Goal: Information Seeking & Learning: Learn about a topic

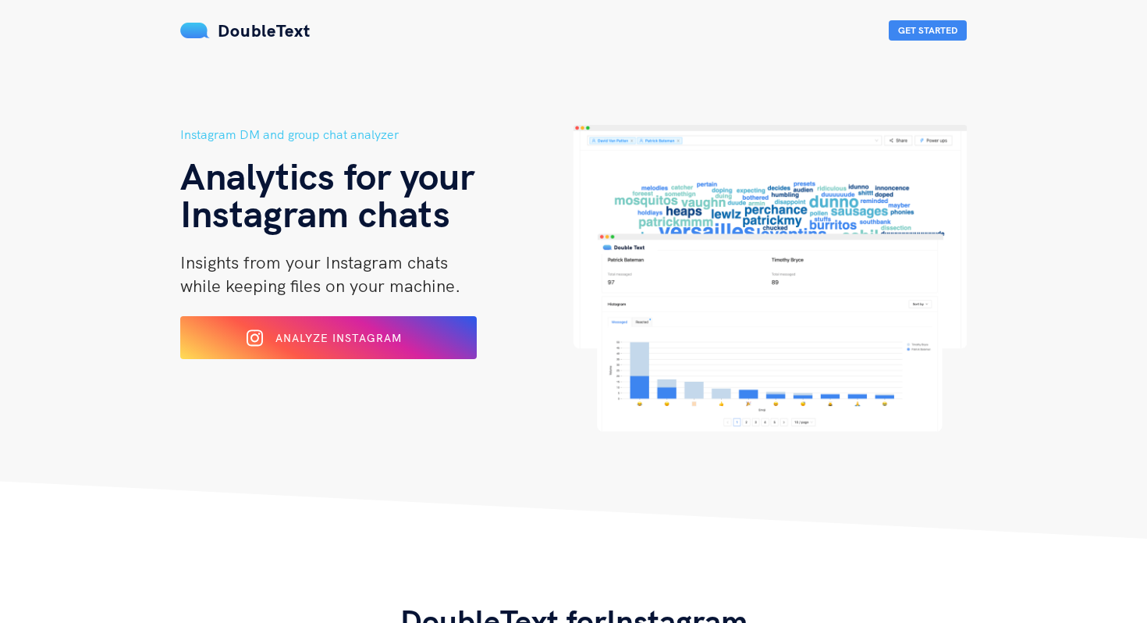
click at [350, 336] on span "Analyze Instagram" at bounding box center [338, 338] width 126 height 14
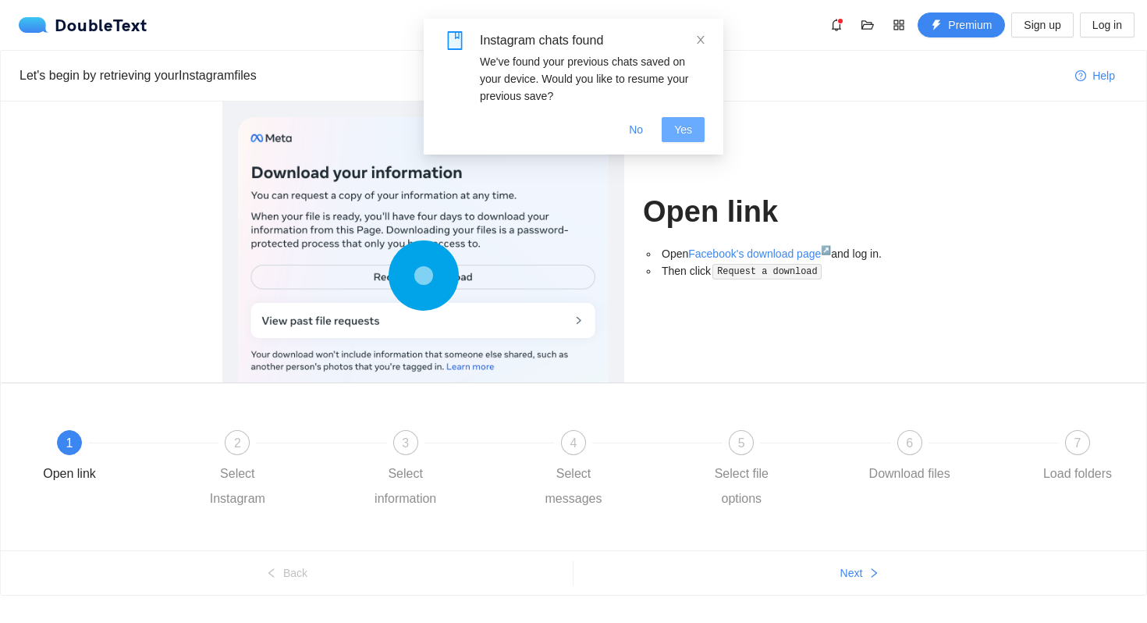
click at [695, 136] on button "Yes" at bounding box center [683, 129] width 43 height 25
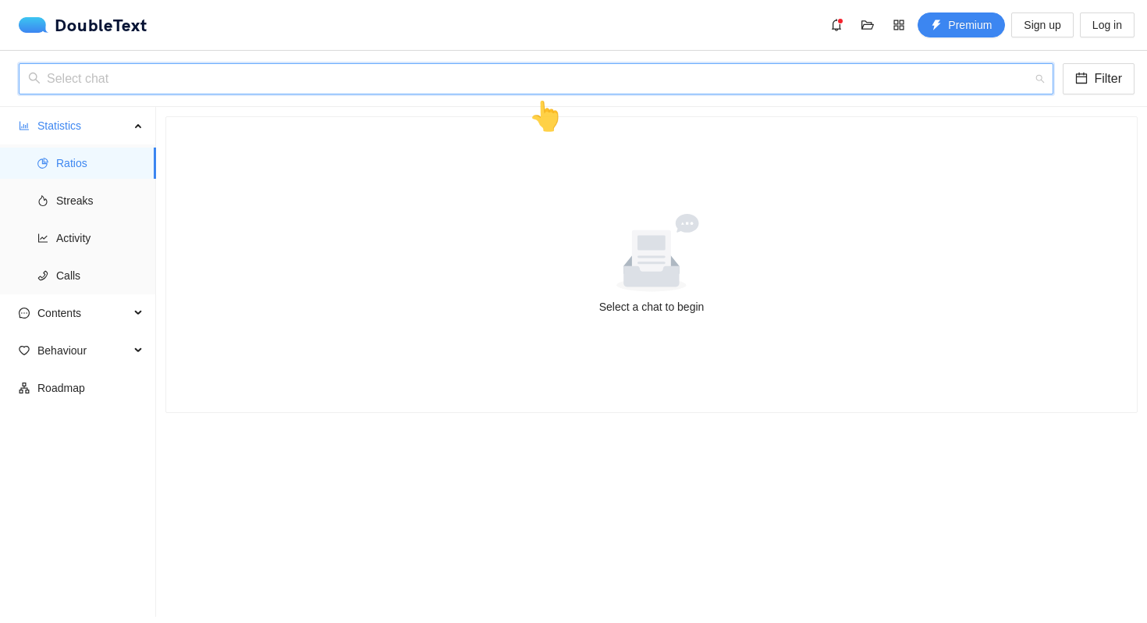
click at [547, 69] on input "search" at bounding box center [530, 79] width 1005 height 30
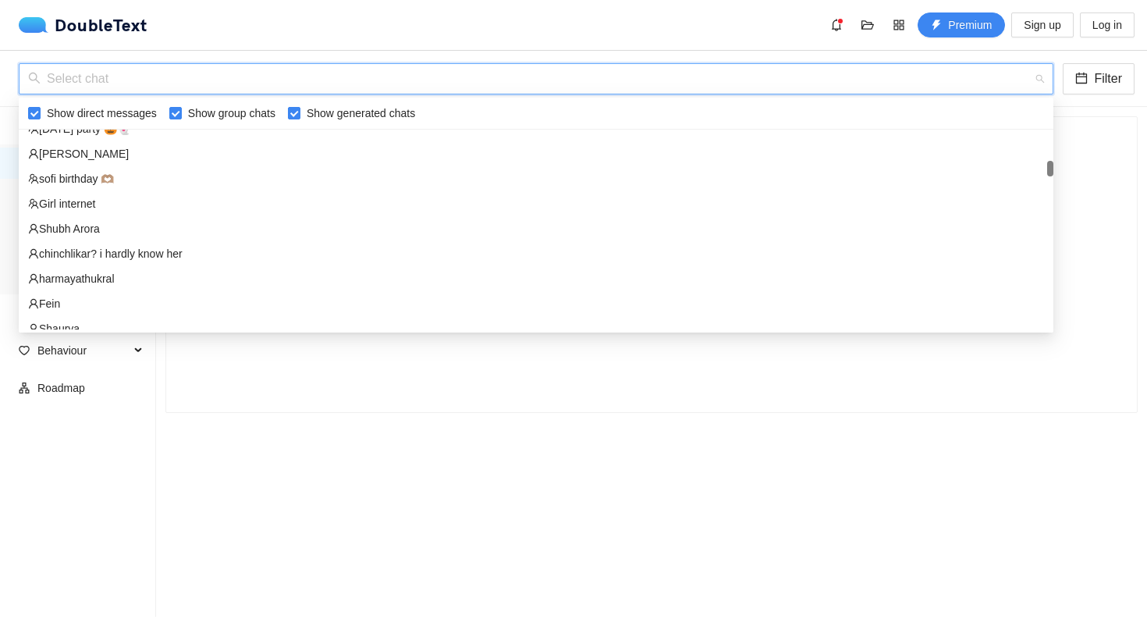
scroll to position [388, 0]
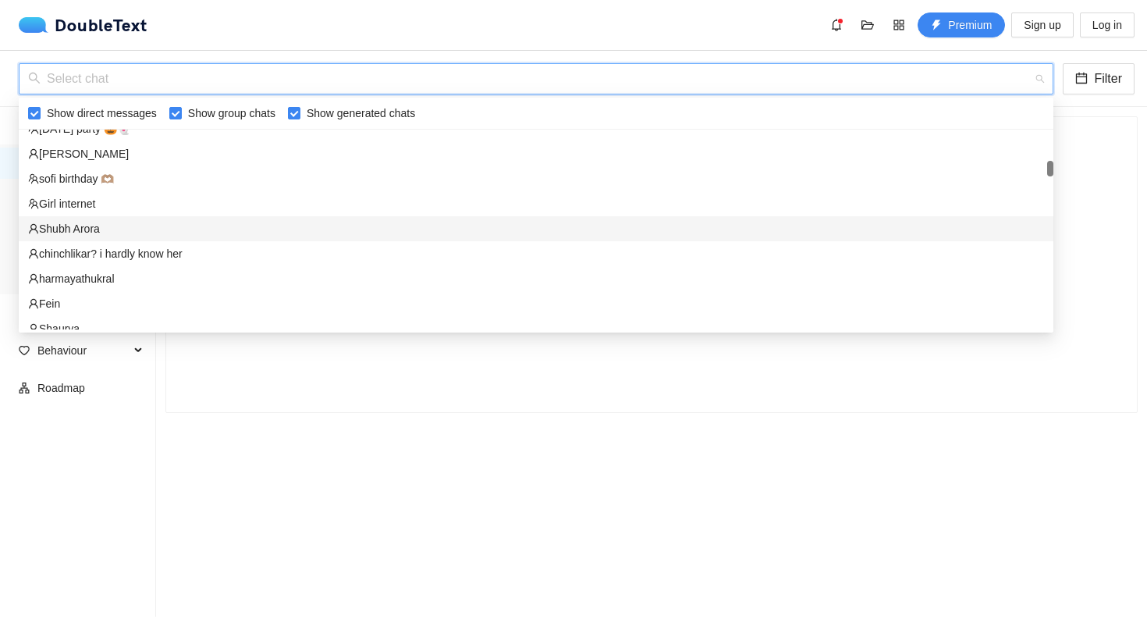
click at [119, 230] on div "Shubh Arora" at bounding box center [536, 228] width 1016 height 17
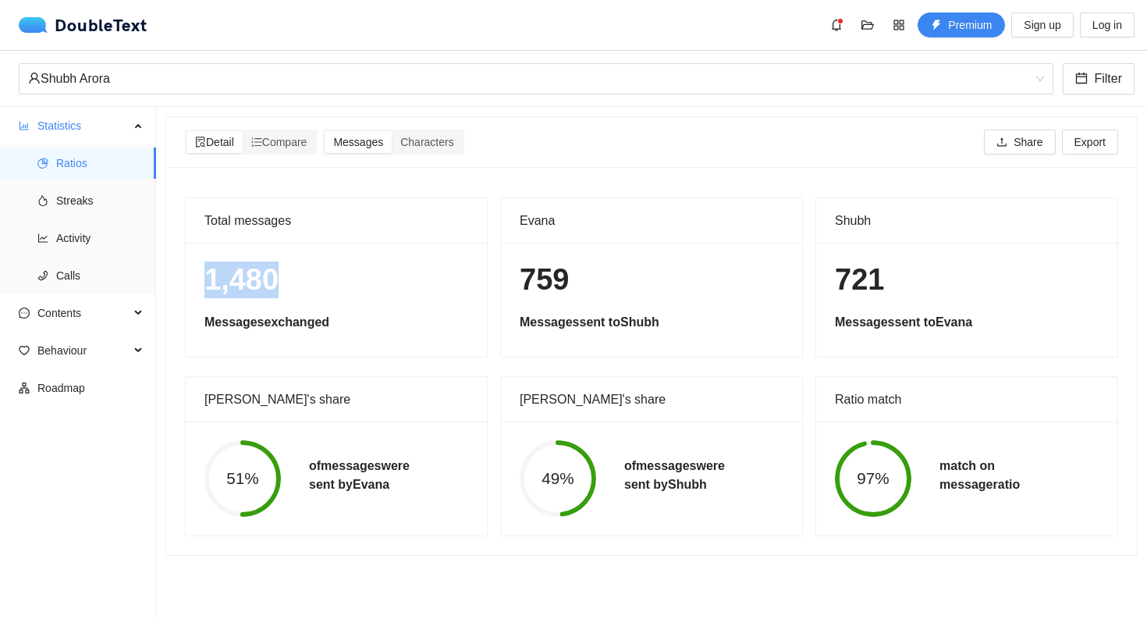
drag, startPoint x: 204, startPoint y: 275, endPoint x: 304, endPoint y: 283, distance: 100.1
click at [304, 283] on h1 "1,480" at bounding box center [336, 279] width 264 height 37
click at [341, 284] on h1 "1,480" at bounding box center [336, 279] width 264 height 37
drag, startPoint x: 527, startPoint y: 274, endPoint x: 582, endPoint y: 274, distance: 55.4
click at [582, 274] on h1 "759" at bounding box center [652, 279] width 264 height 37
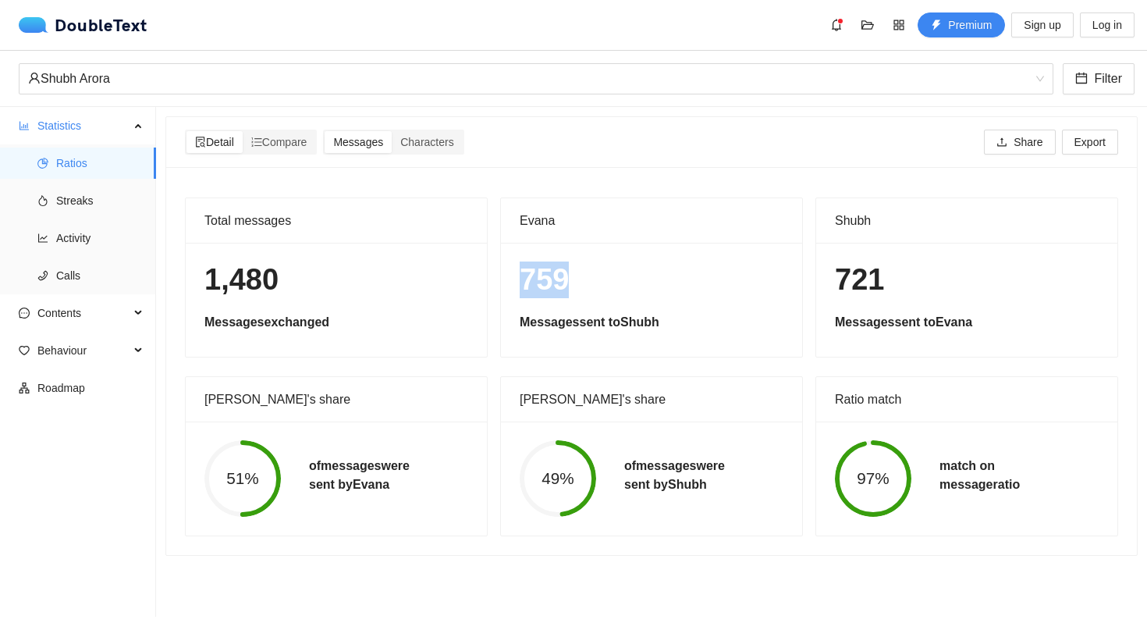
click at [582, 274] on h1 "759" at bounding box center [652, 279] width 264 height 37
drag, startPoint x: 322, startPoint y: 468, endPoint x: 400, endPoint y: 486, distance: 80.8
click at [400, 486] on h5 "of messages were sent by [PERSON_NAME]" at bounding box center [359, 475] width 101 height 37
drag, startPoint x: 643, startPoint y: 464, endPoint x: 709, endPoint y: 485, distance: 69.1
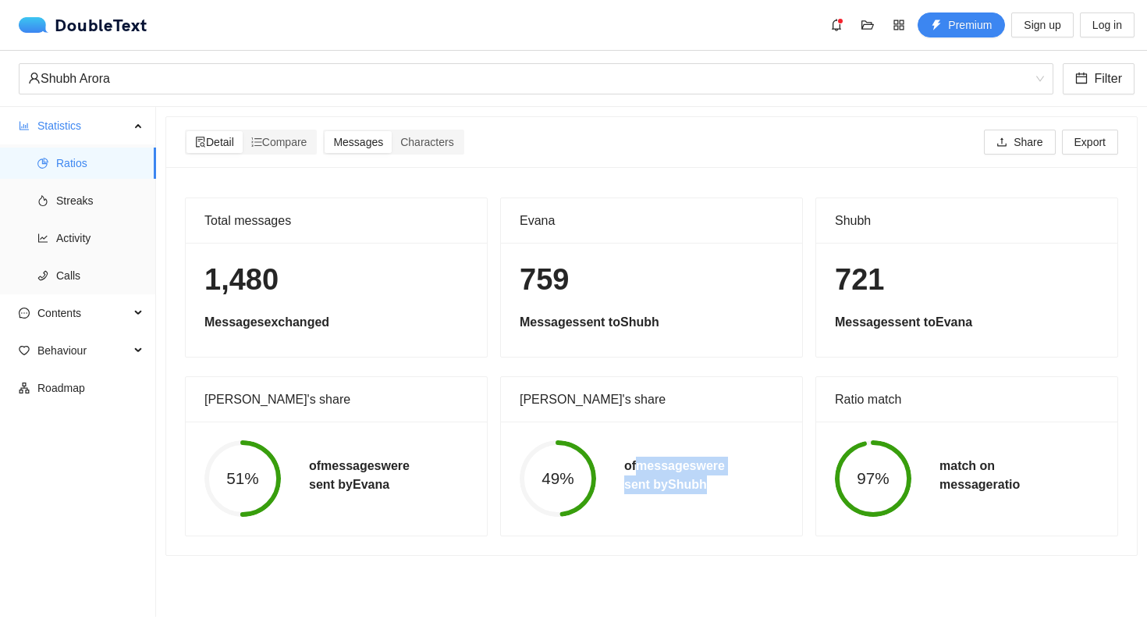
click at [709, 485] on h5 "of messages were sent by [PERSON_NAME]" at bounding box center [674, 475] width 101 height 37
drag, startPoint x: 940, startPoint y: 466, endPoint x: 1019, endPoint y: 485, distance: 81.0
click at [1019, 485] on h5 "match on message ratio" at bounding box center [980, 475] width 80 height 37
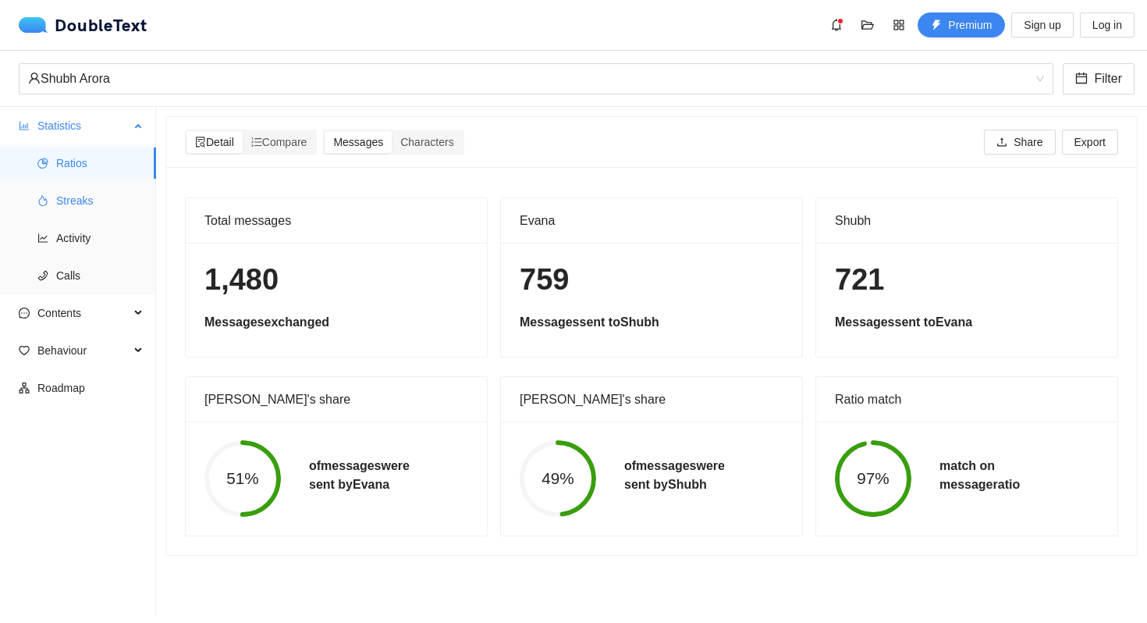
click at [45, 204] on icon "fire" at bounding box center [42, 200] width 11 height 11
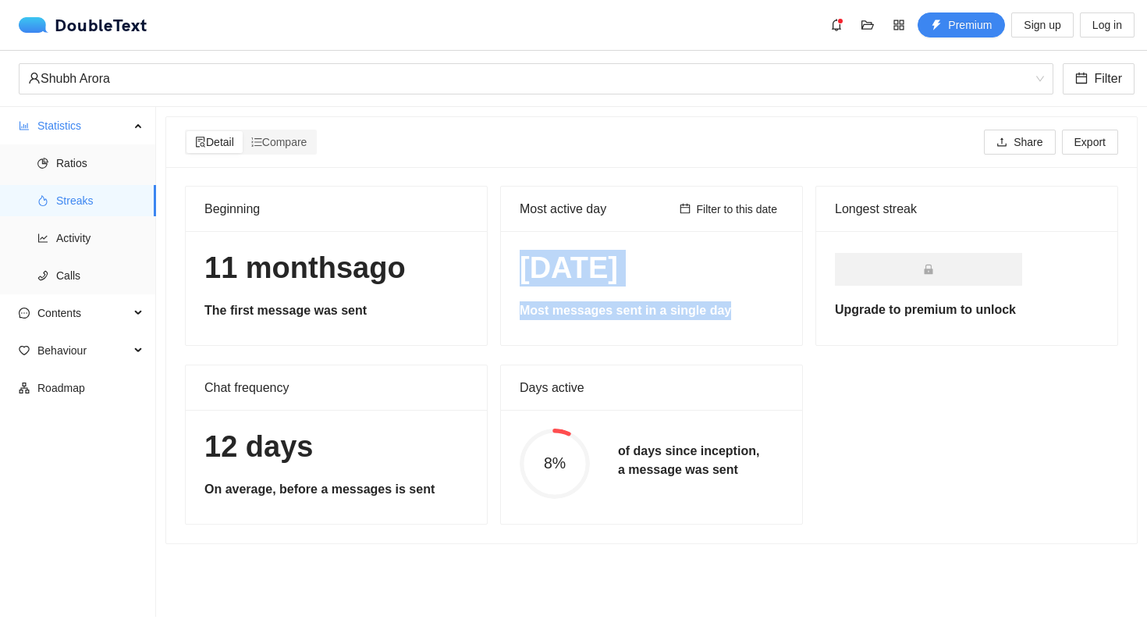
drag, startPoint x: 520, startPoint y: 267, endPoint x: 734, endPoint y: 317, distance: 219.6
click at [734, 317] on div "[DATE] Most messages sent in a single day" at bounding box center [651, 288] width 301 height 114
click at [734, 317] on h5 "Most messages sent in a single day" at bounding box center [652, 310] width 264 height 19
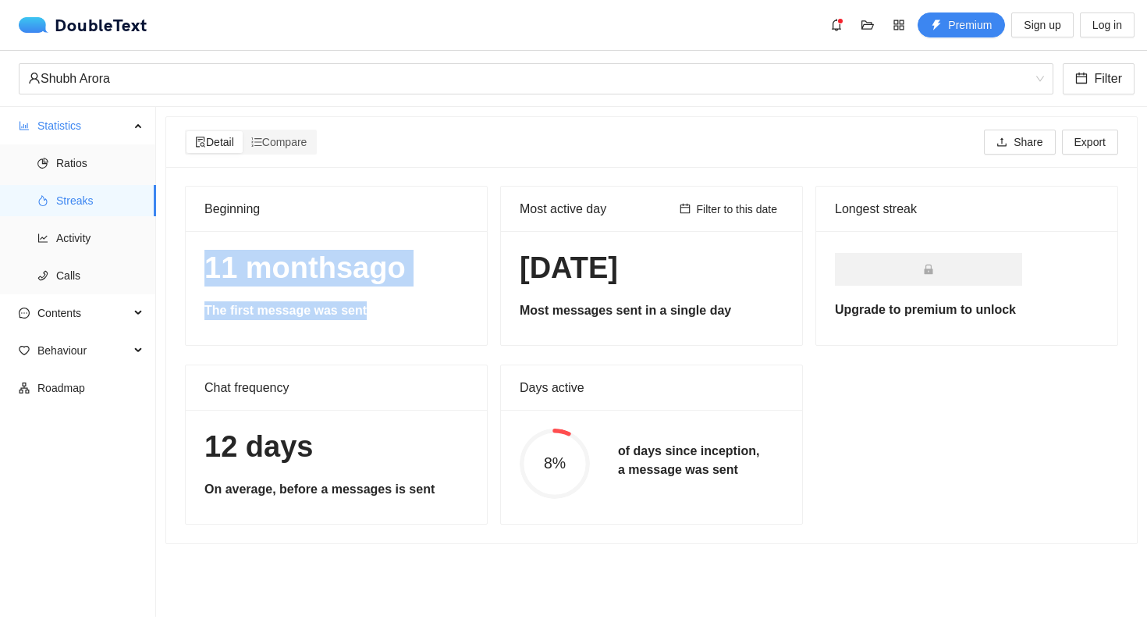
drag, startPoint x: 204, startPoint y: 269, endPoint x: 393, endPoint y: 307, distance: 192.5
click at [393, 307] on div "[DATE] The first message was sent" at bounding box center [336, 288] width 301 height 114
click at [393, 307] on h5 "The first message was sent" at bounding box center [336, 310] width 264 height 19
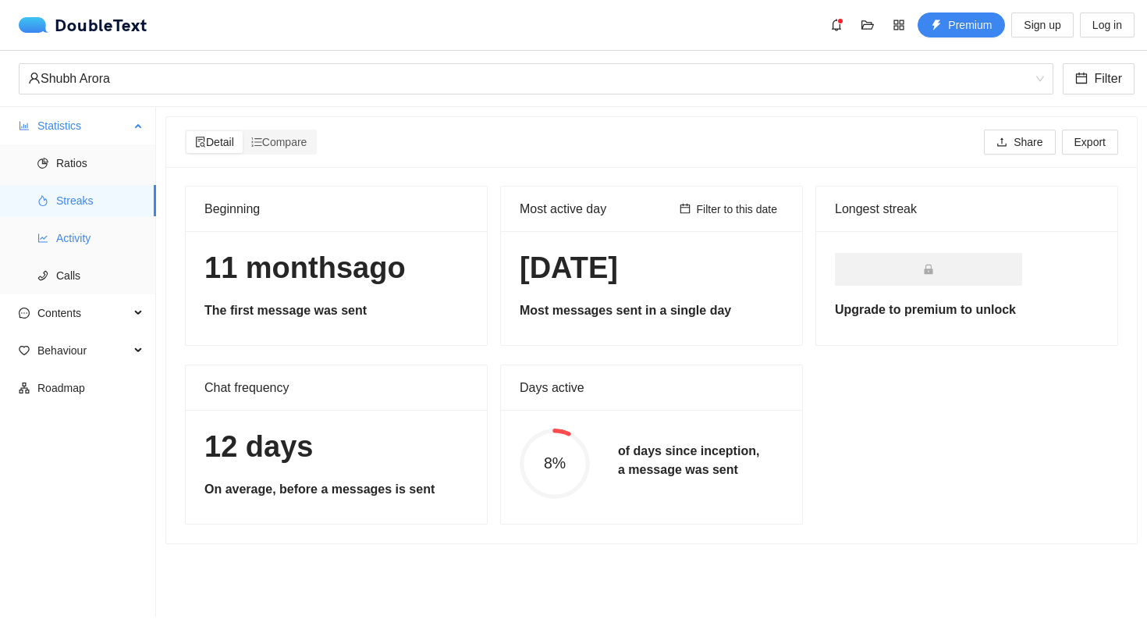
click at [102, 238] on span "Activity" at bounding box center [99, 237] width 87 height 31
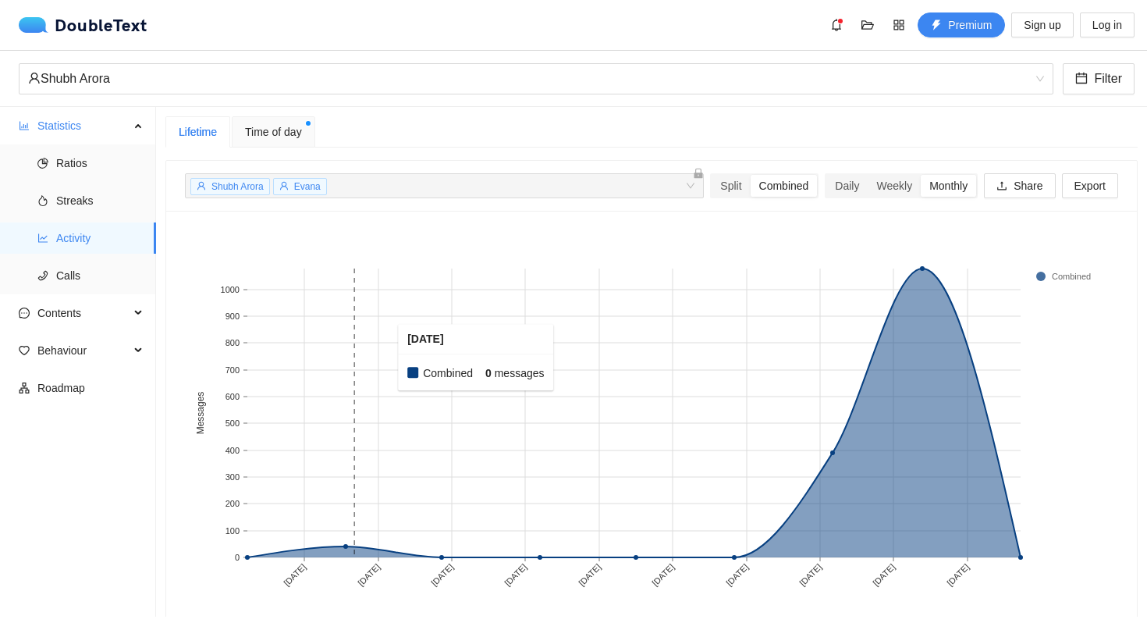
scroll to position [32, 0]
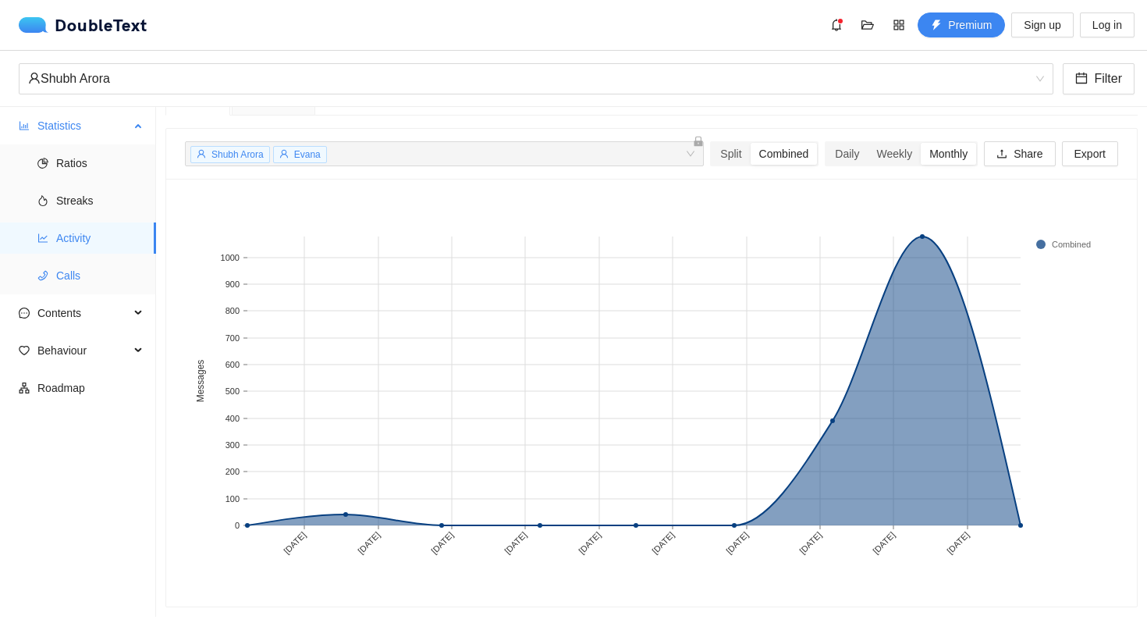
click at [76, 283] on span "Calls" at bounding box center [99, 275] width 87 height 31
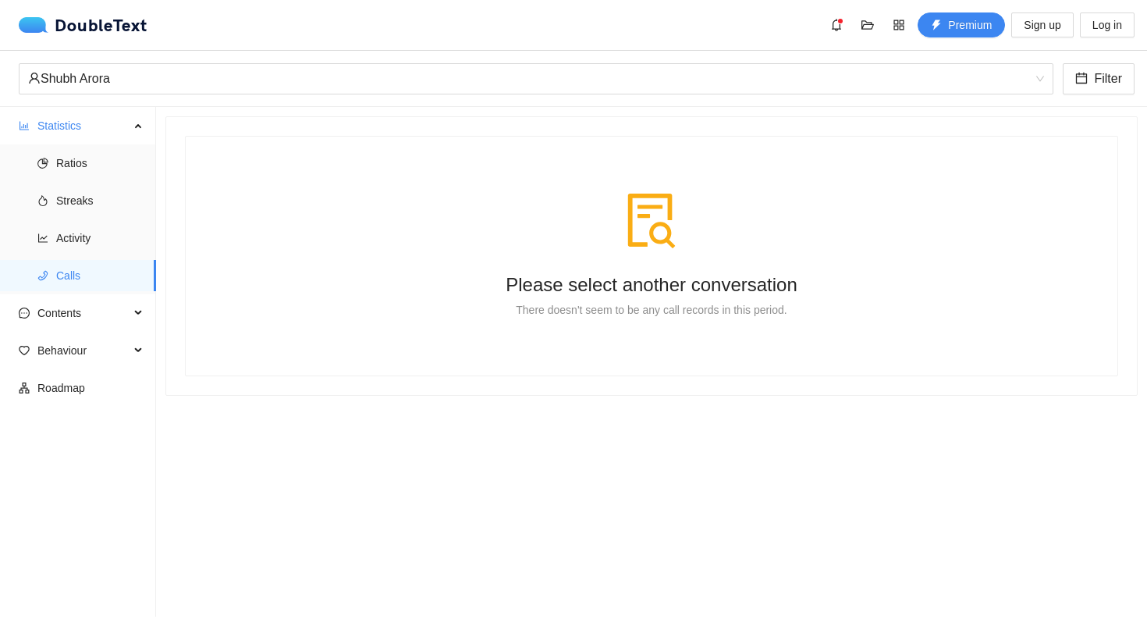
click at [86, 296] on ul "Statistics Ratios Streaks Activity Calls Contents Behaviour Roadmap" at bounding box center [78, 362] width 156 height 510
click at [86, 315] on span "Contents" at bounding box center [83, 312] width 92 height 31
click at [65, 349] on span "Word Cloud" at bounding box center [99, 350] width 87 height 31
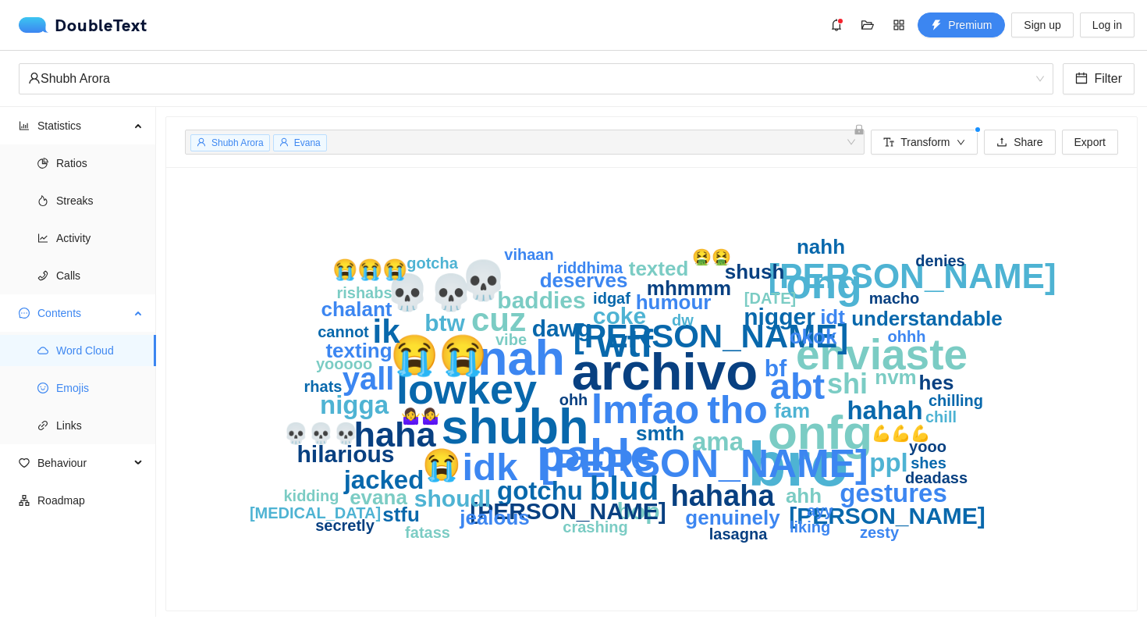
click at [107, 387] on span "Emojis" at bounding box center [99, 387] width 87 height 31
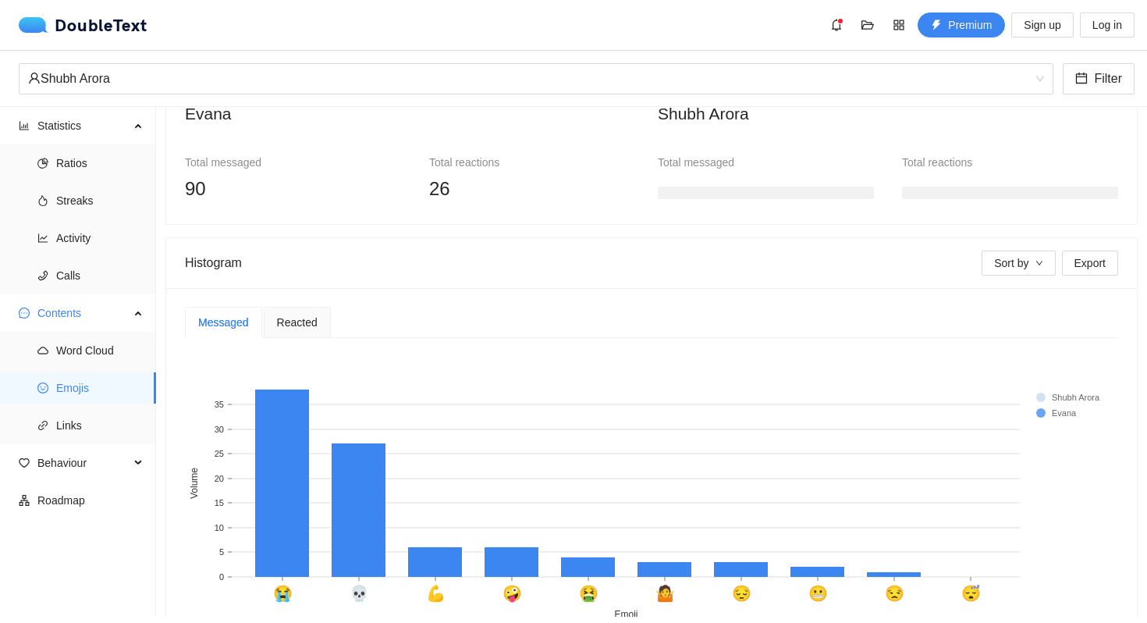
scroll to position [244, 0]
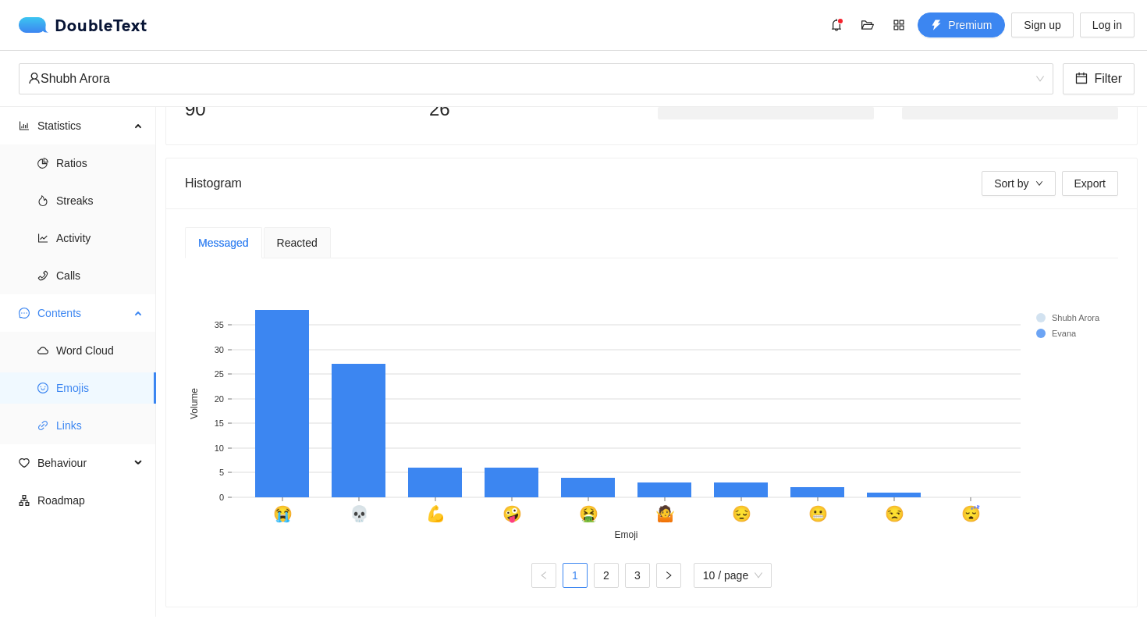
click at [52, 425] on li "Links" at bounding box center [78, 425] width 156 height 31
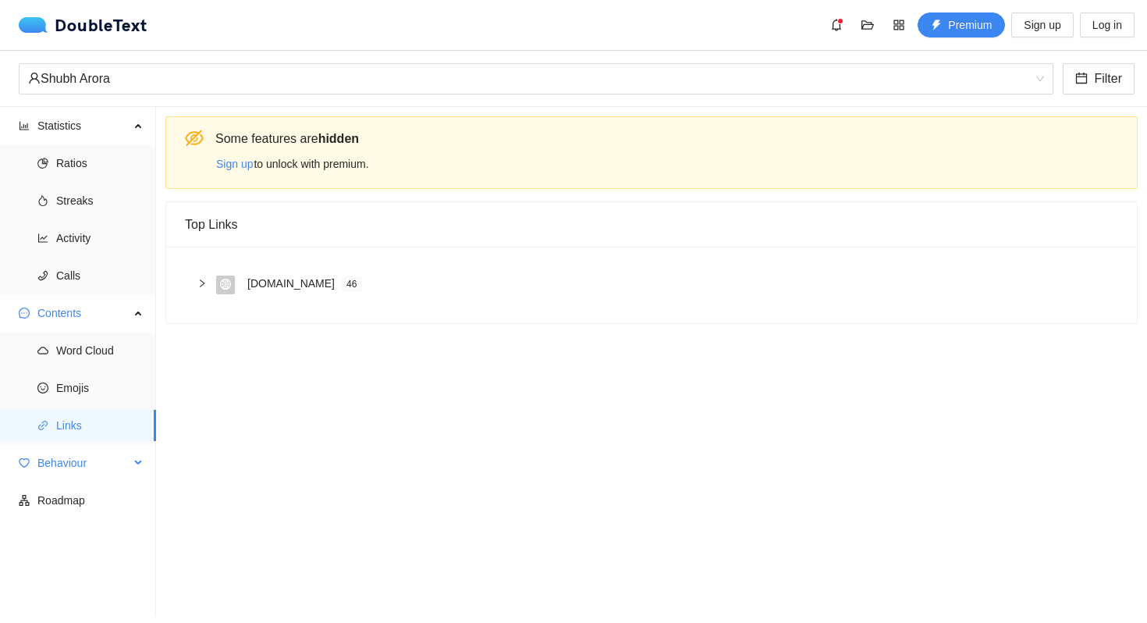
click at [55, 466] on span "Behaviour" at bounding box center [83, 462] width 92 height 31
click at [81, 498] on span "Engagement" at bounding box center [99, 500] width 87 height 31
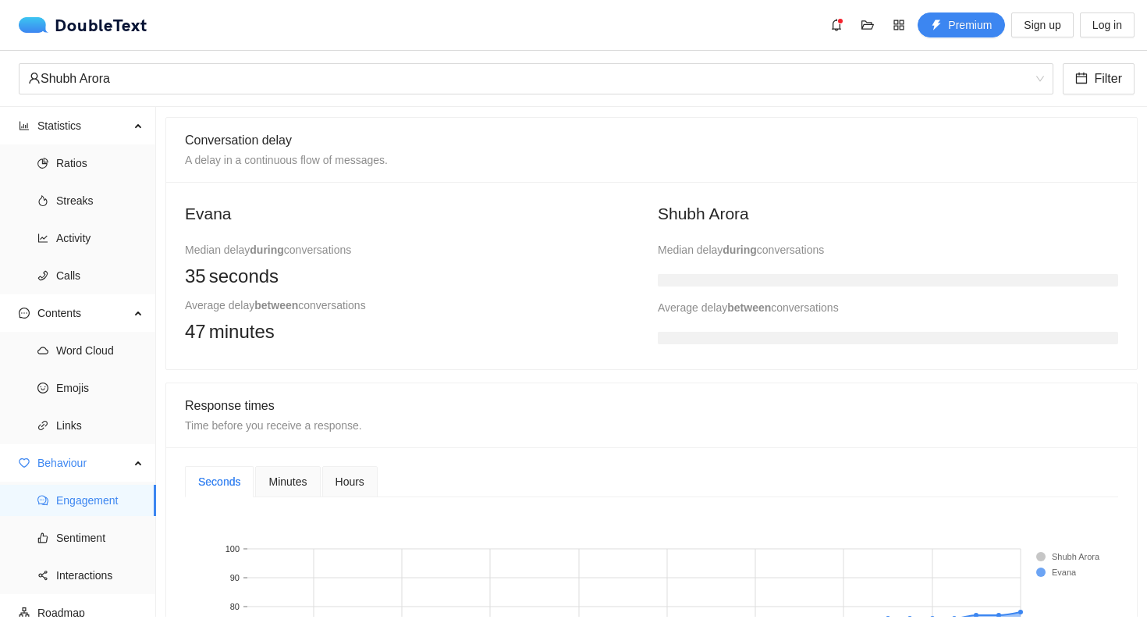
scroll to position [310, 0]
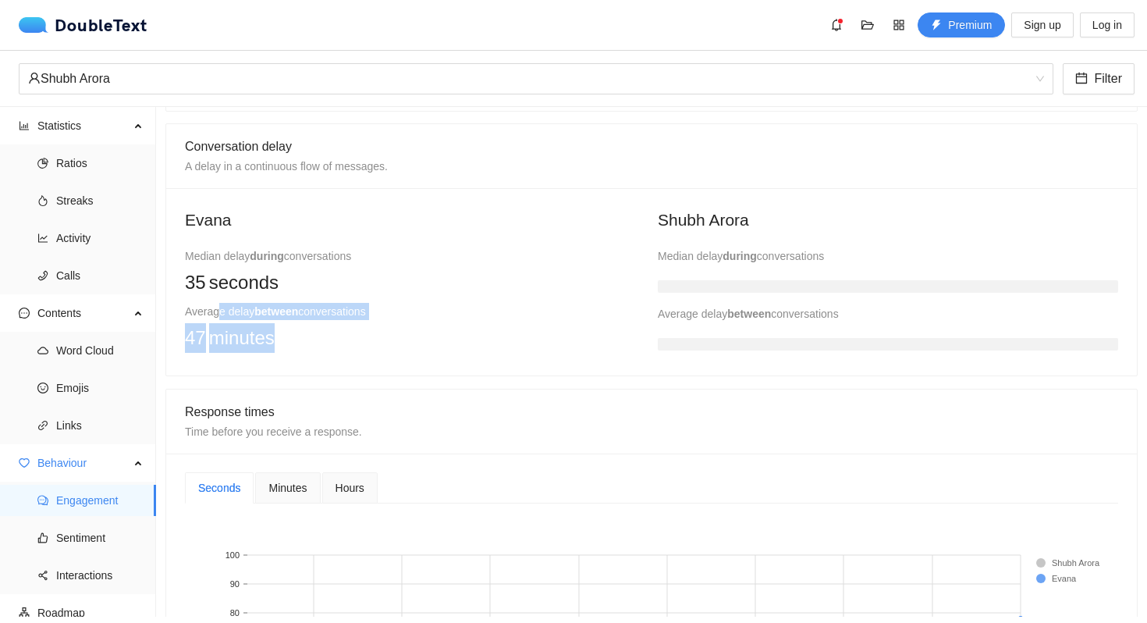
drag, startPoint x: 222, startPoint y: 307, endPoint x: 280, endPoint y: 339, distance: 67.1
click at [280, 340] on div "Average delay between conversations 47 minutes" at bounding box center [415, 328] width 460 height 50
click at [280, 339] on div "47 minutes" at bounding box center [415, 338] width 460 height 30
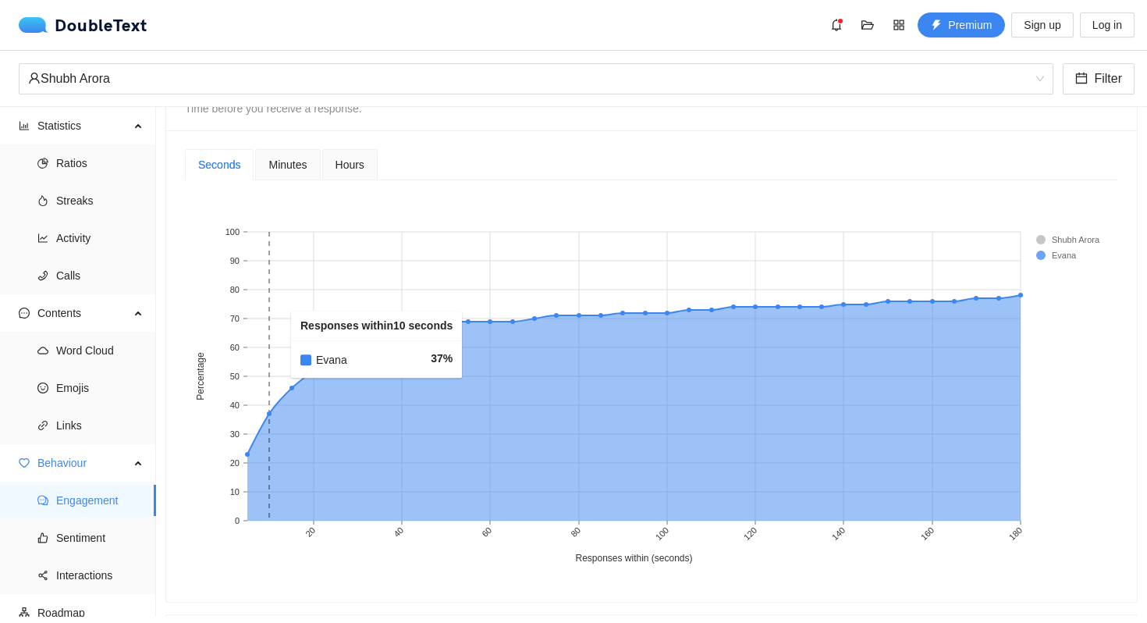
scroll to position [638, 0]
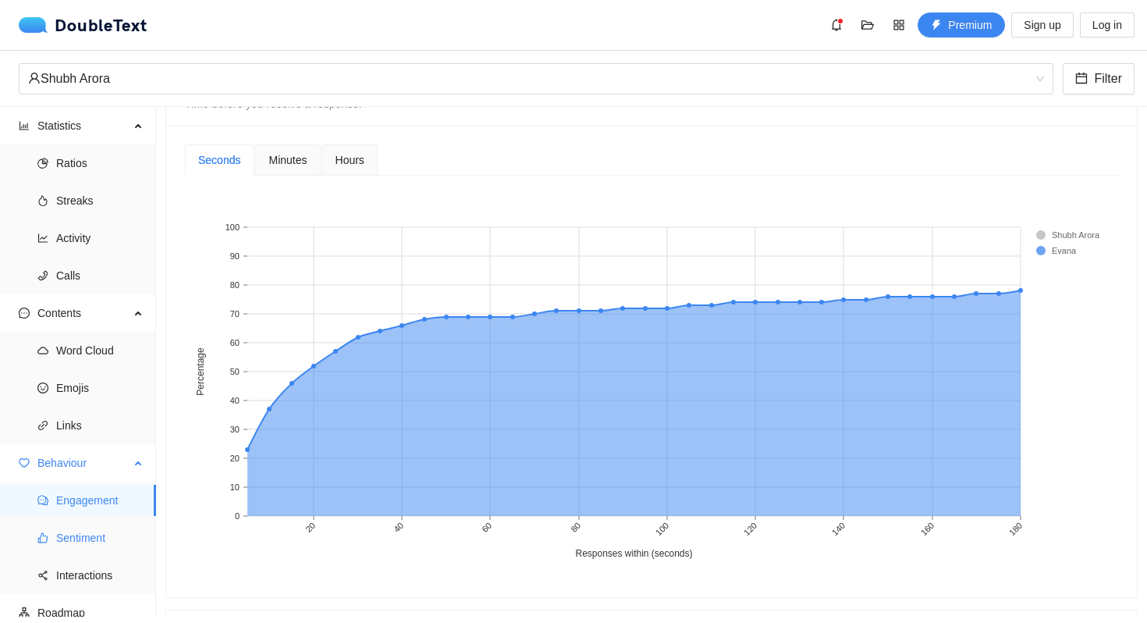
click at [108, 543] on span "Sentiment" at bounding box center [99, 537] width 87 height 31
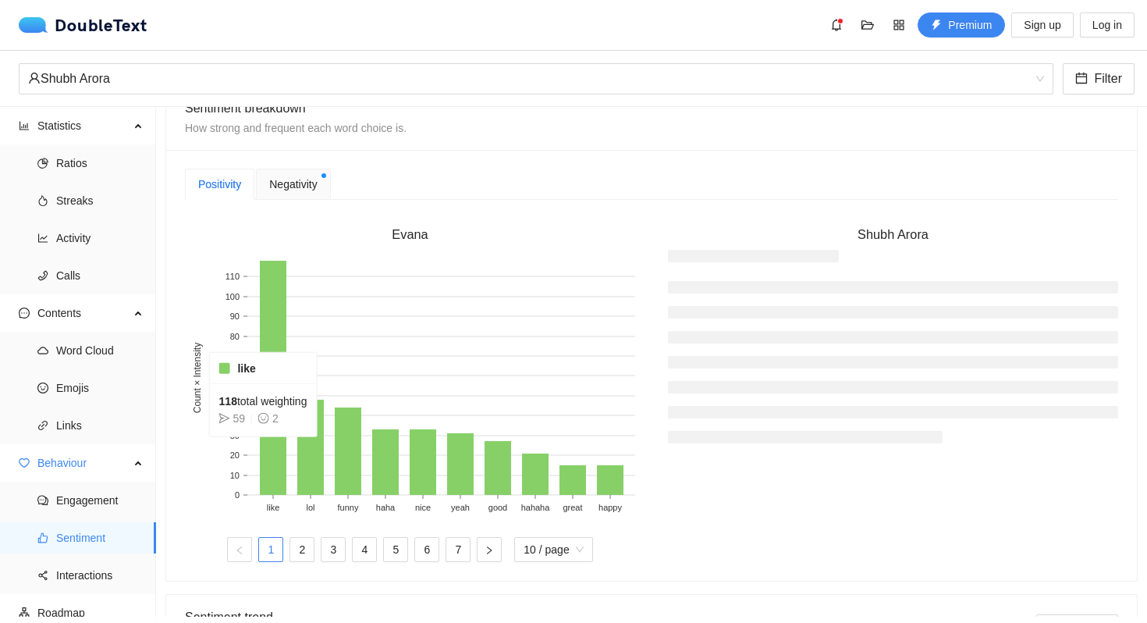
scroll to position [371, 0]
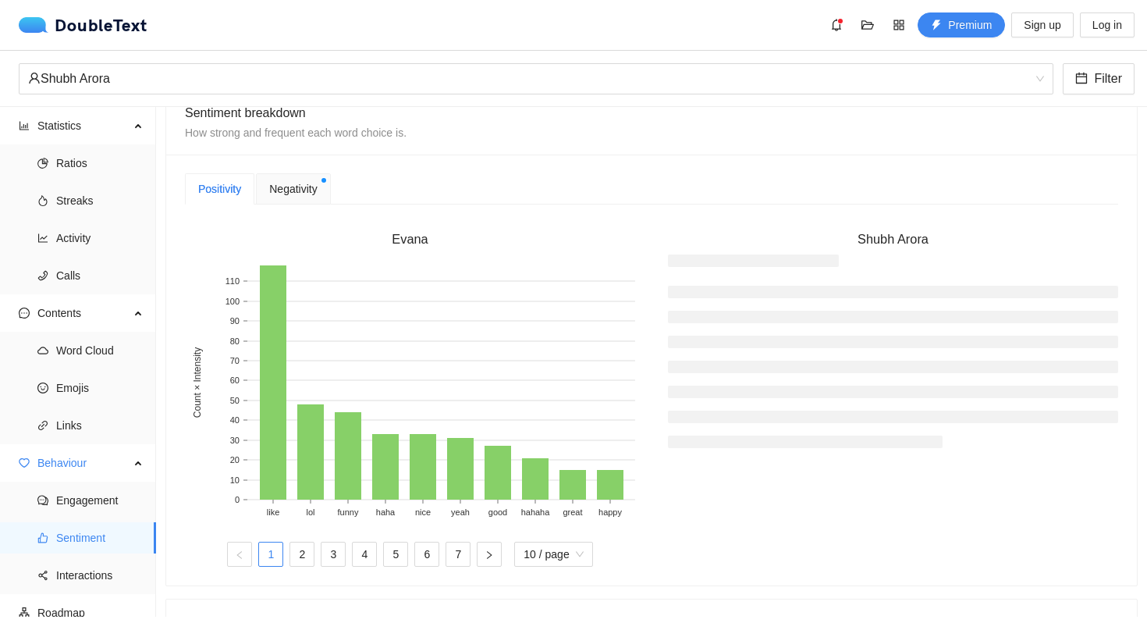
click at [296, 188] on span "Negativity" at bounding box center [293, 188] width 48 height 17
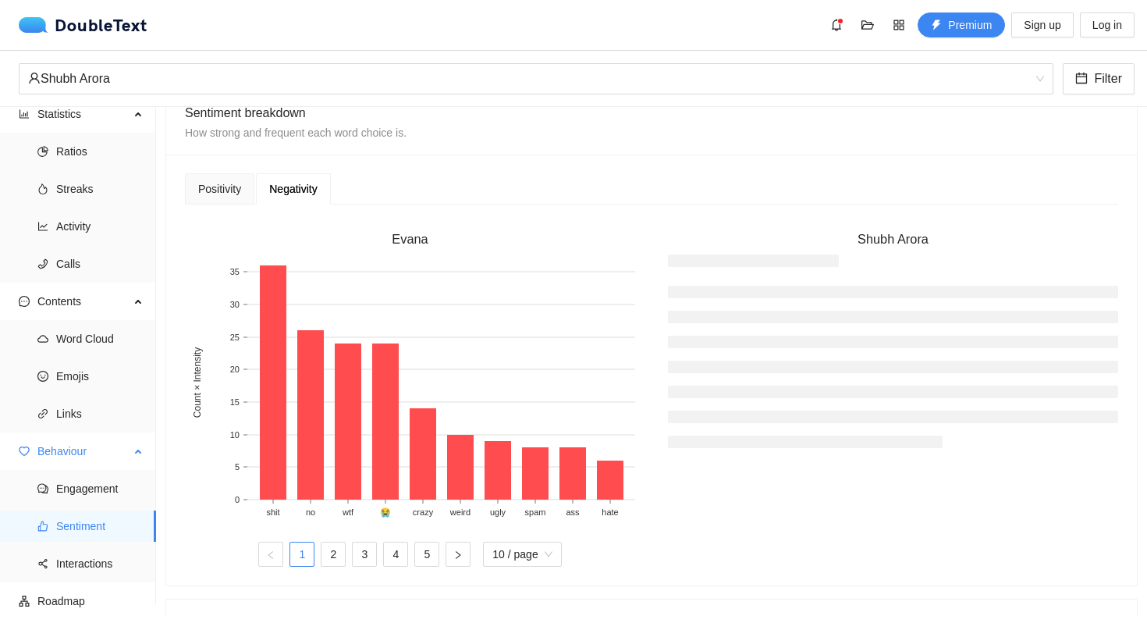
scroll to position [6, 0]
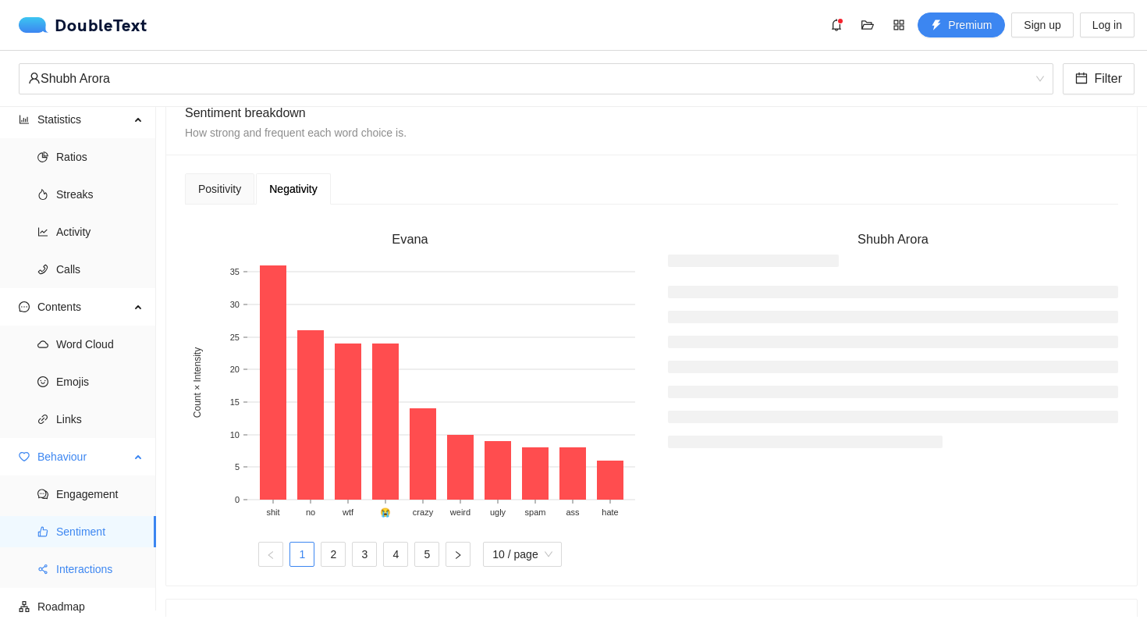
click at [87, 559] on span "Interactions" at bounding box center [99, 568] width 87 height 31
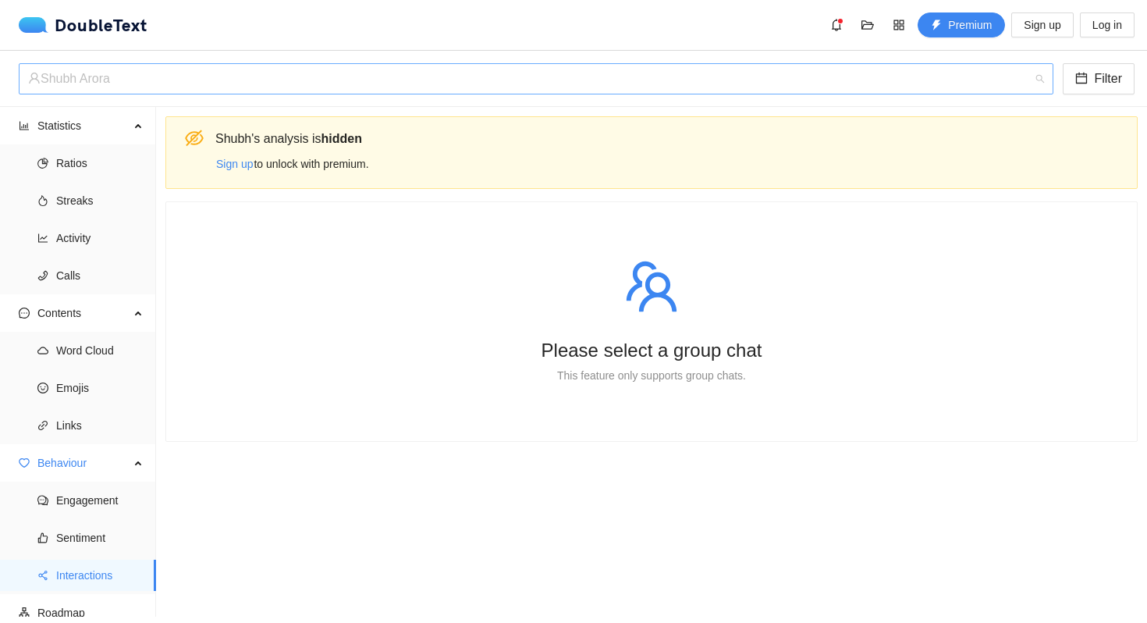
click at [91, 80] on div "Shubh Arora" at bounding box center [529, 79] width 1002 height 30
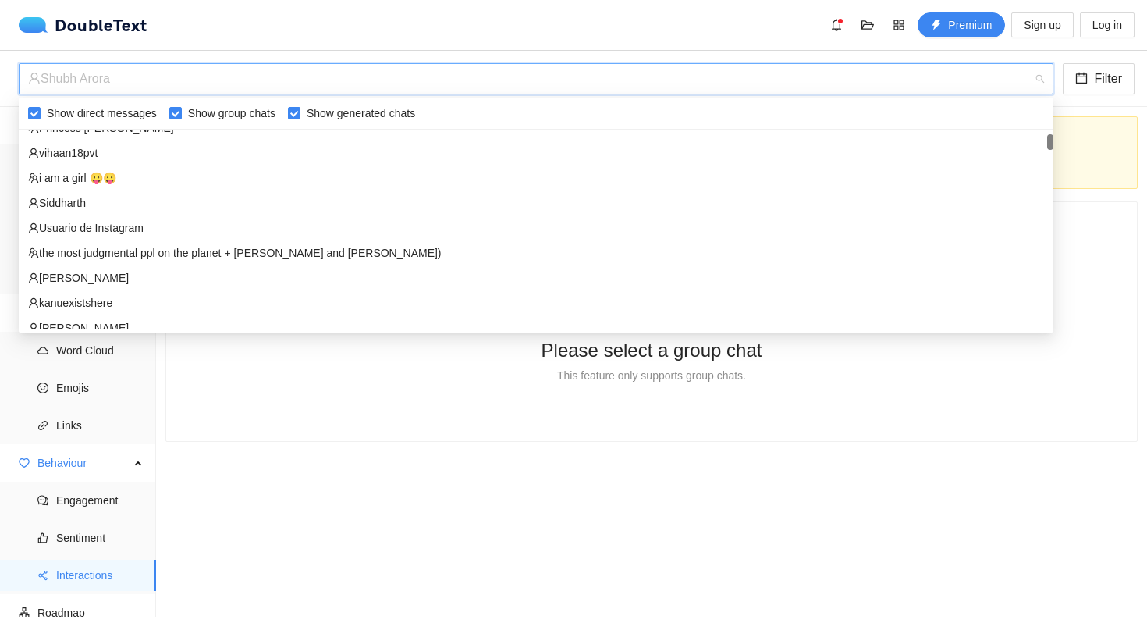
scroll to position [63, 0]
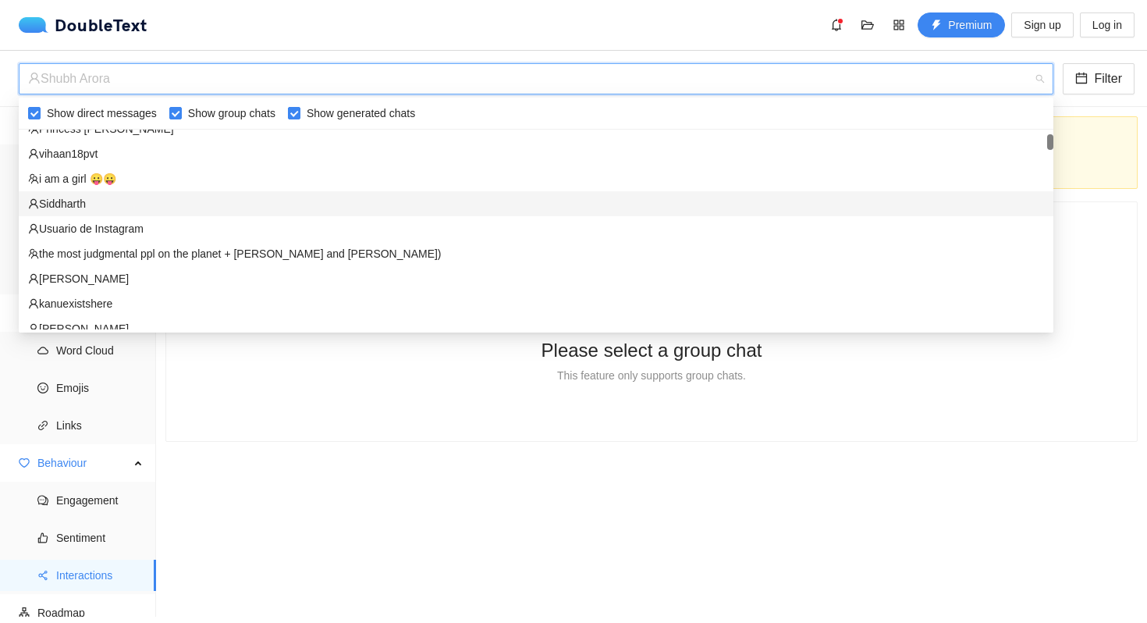
click at [74, 206] on div "Siddharth" at bounding box center [536, 203] width 1016 height 17
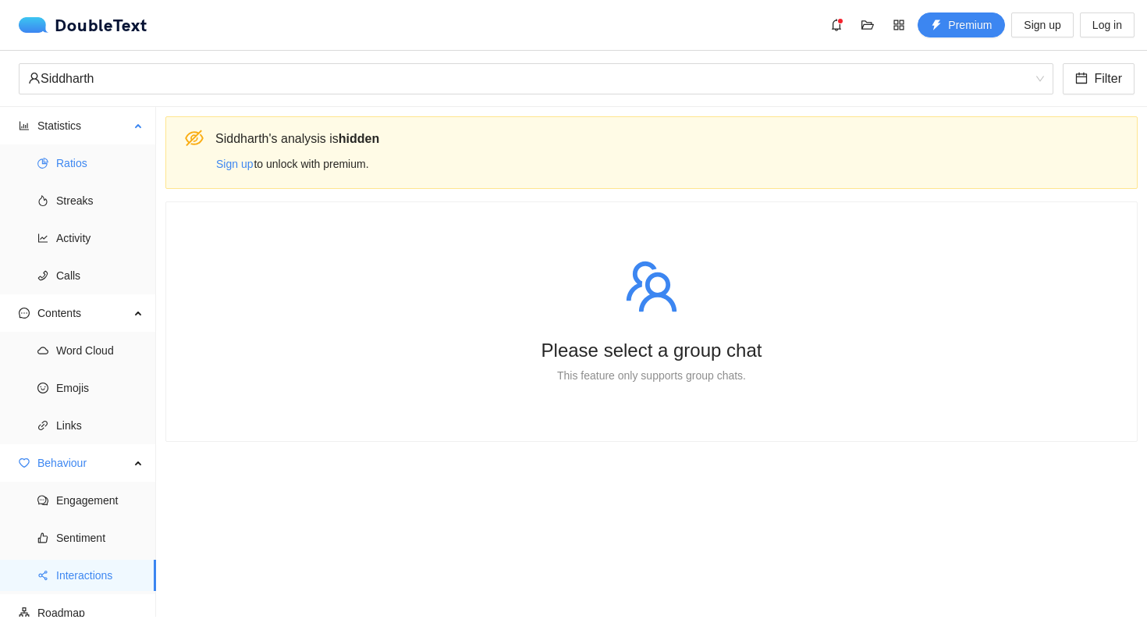
click at [94, 165] on span "Ratios" at bounding box center [99, 162] width 87 height 31
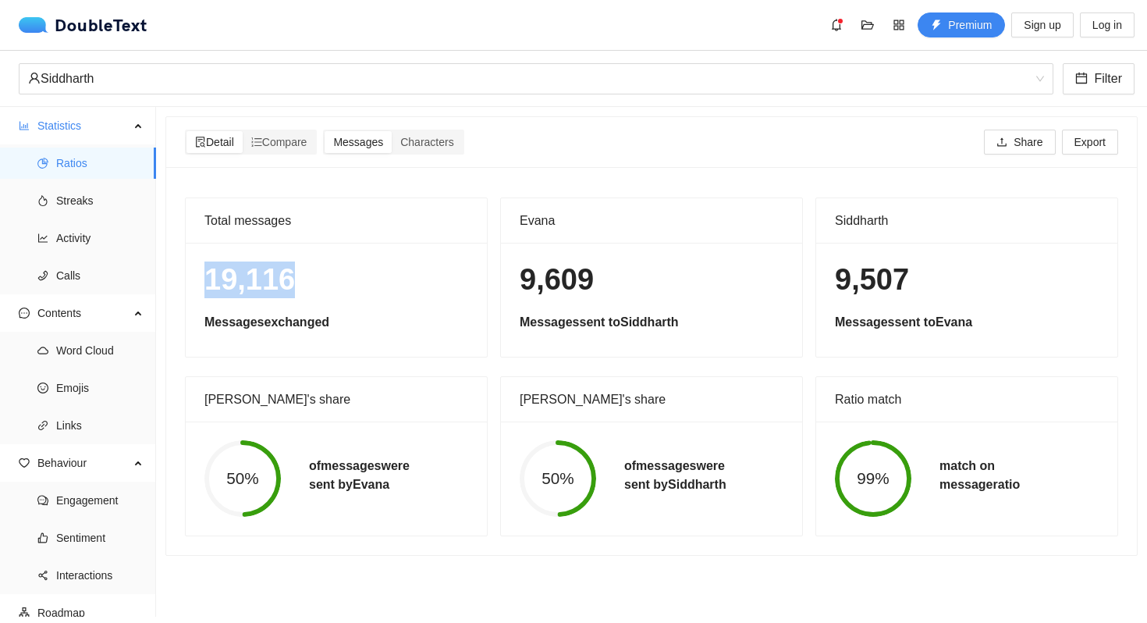
drag, startPoint x: 211, startPoint y: 288, endPoint x: 371, endPoint y: 288, distance: 160.0
click at [371, 288] on h1 "19,116" at bounding box center [336, 279] width 264 height 37
click at [100, 198] on span "Streaks" at bounding box center [99, 200] width 87 height 31
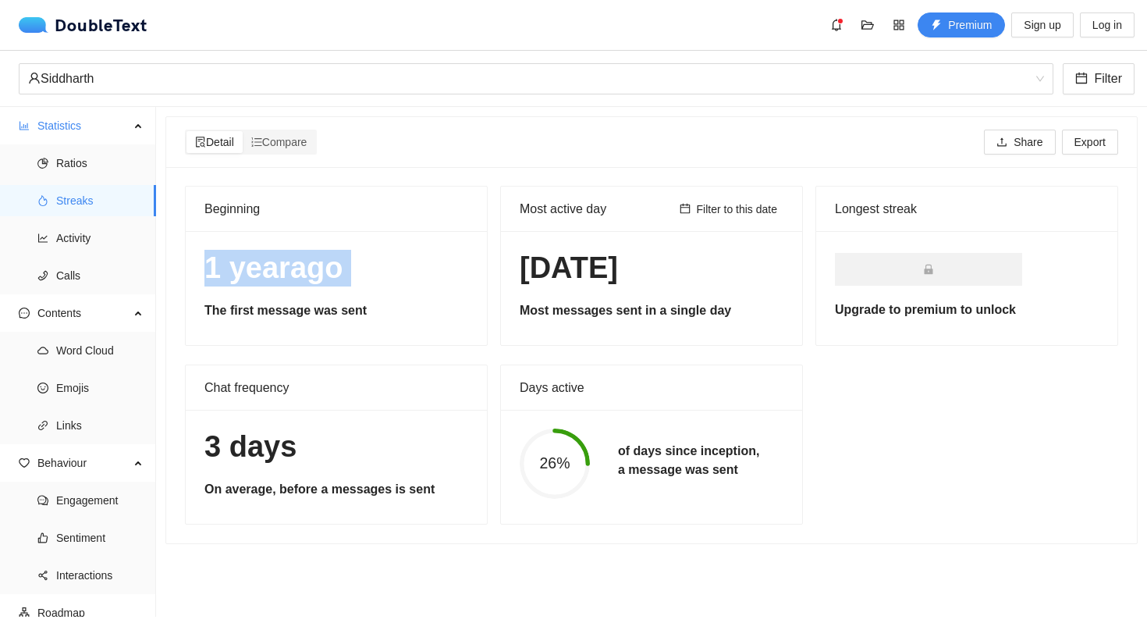
drag, startPoint x: 203, startPoint y: 268, endPoint x: 338, endPoint y: 291, distance: 136.9
click at [338, 291] on div "[DATE] The first message was sent" at bounding box center [336, 288] width 301 height 114
drag, startPoint x: 534, startPoint y: 262, endPoint x: 685, endPoint y: 263, distance: 151.4
click at [685, 263] on h1 "[DATE]" at bounding box center [652, 268] width 264 height 37
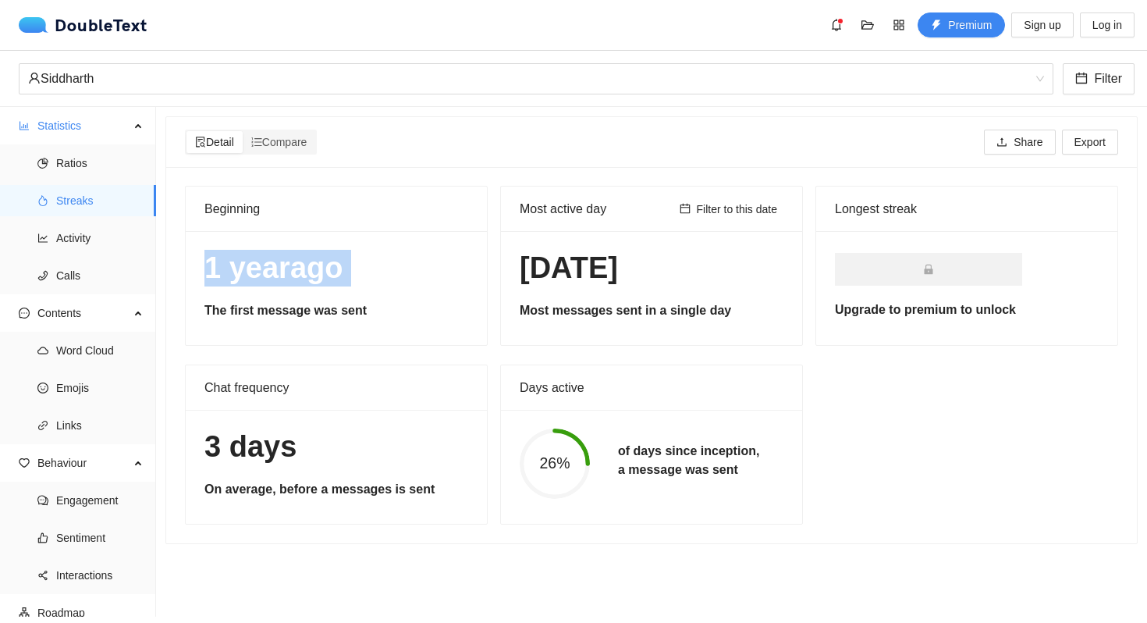
click at [685, 263] on h1 "[DATE]" at bounding box center [652, 268] width 264 height 37
click at [110, 234] on span "Activity" at bounding box center [99, 237] width 87 height 31
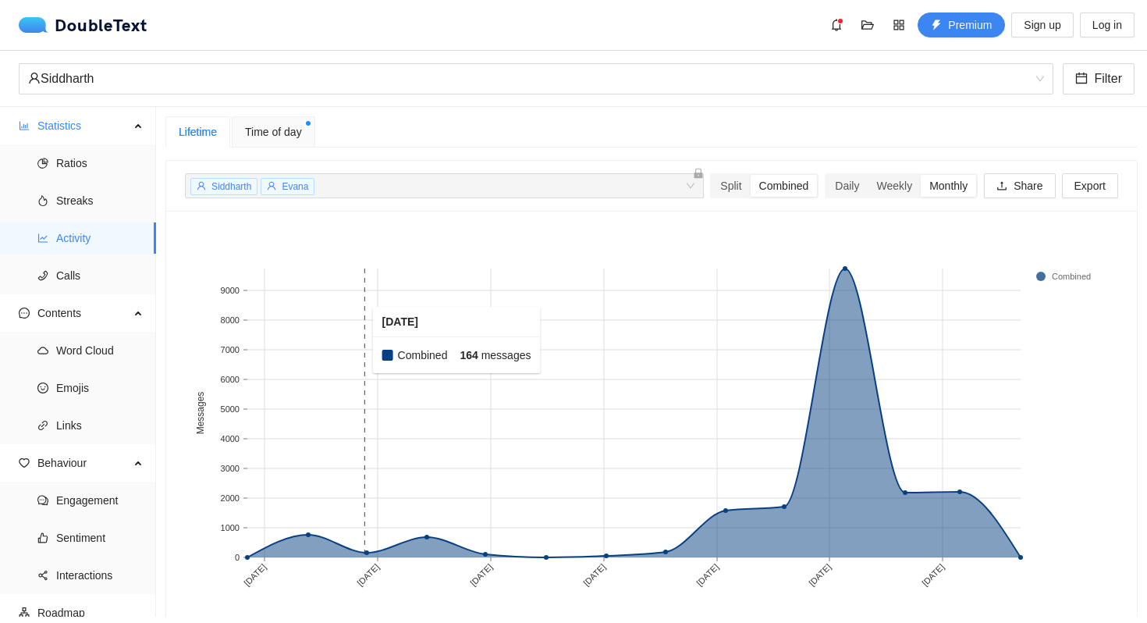
scroll to position [32, 0]
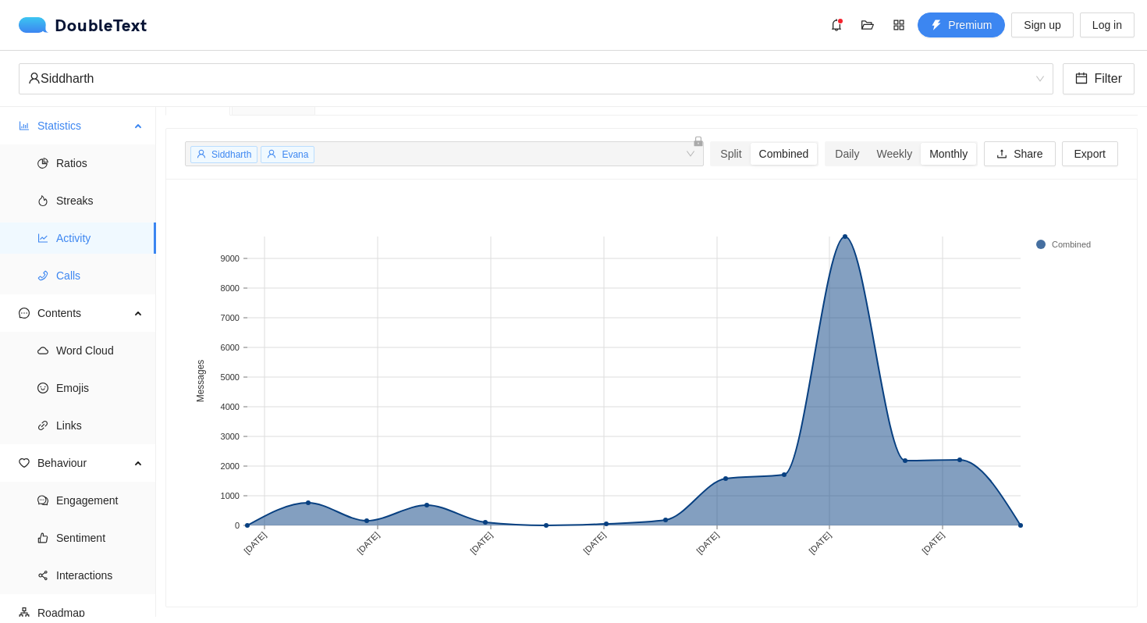
click at [84, 276] on span "Calls" at bounding box center [99, 275] width 87 height 31
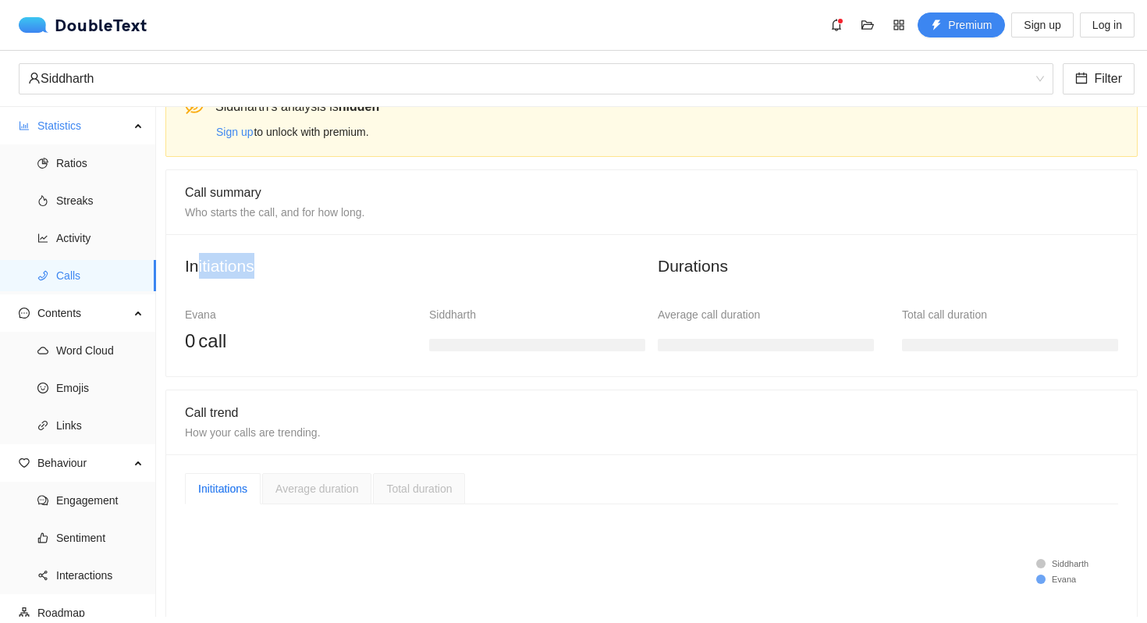
drag, startPoint x: 199, startPoint y: 268, endPoint x: 266, endPoint y: 268, distance: 67.1
click at [266, 268] on h2 "Initiations" at bounding box center [415, 266] width 460 height 26
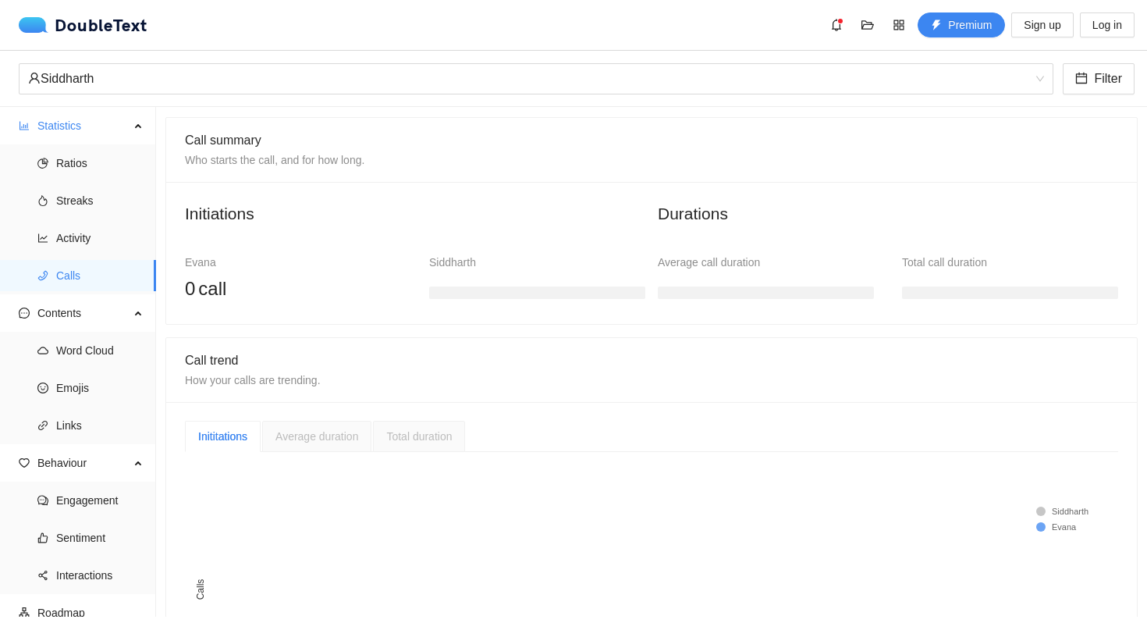
scroll to position [91, 0]
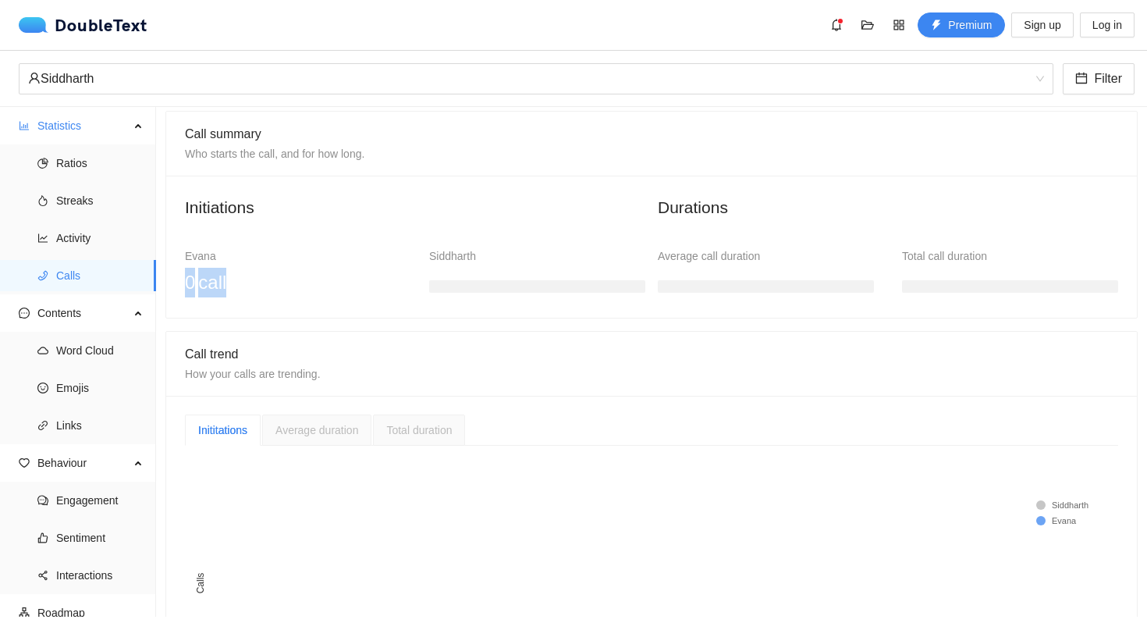
drag, startPoint x: 187, startPoint y: 282, endPoint x: 262, endPoint y: 282, distance: 74.9
click at [262, 282] on div "0 call" at bounding box center [293, 283] width 216 height 30
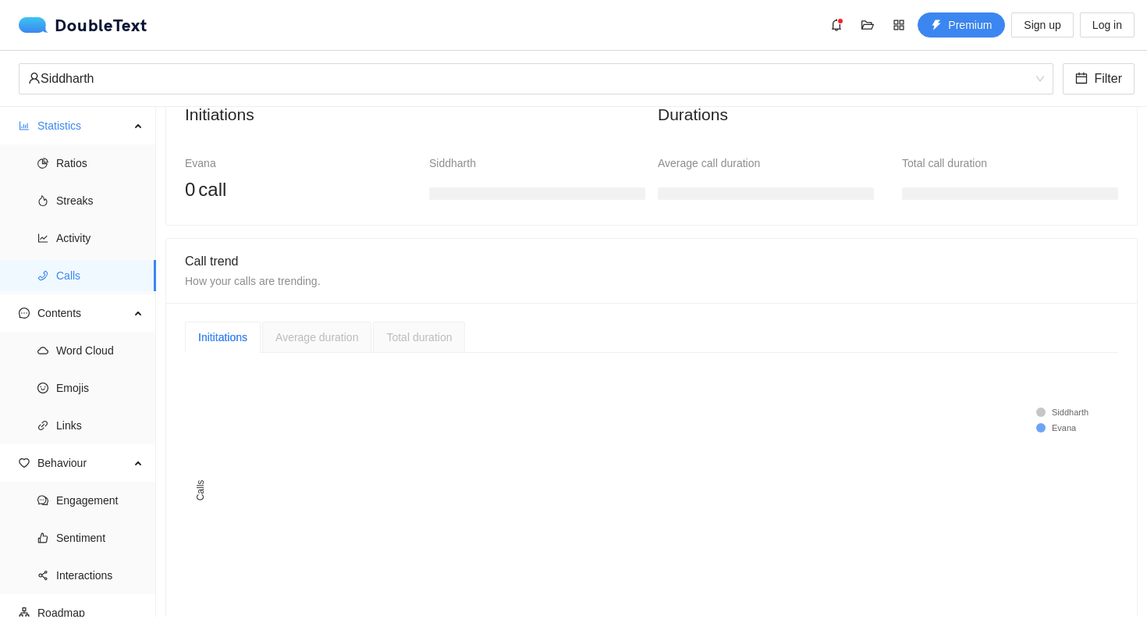
scroll to position [234, 0]
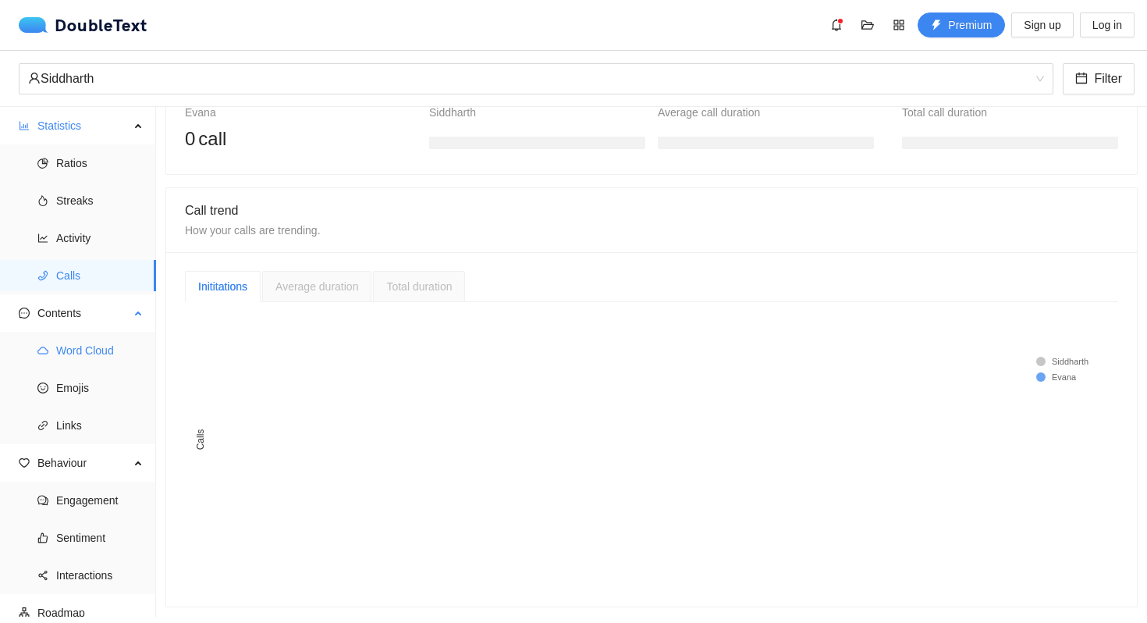
click at [73, 339] on span "Word Cloud" at bounding box center [99, 350] width 87 height 31
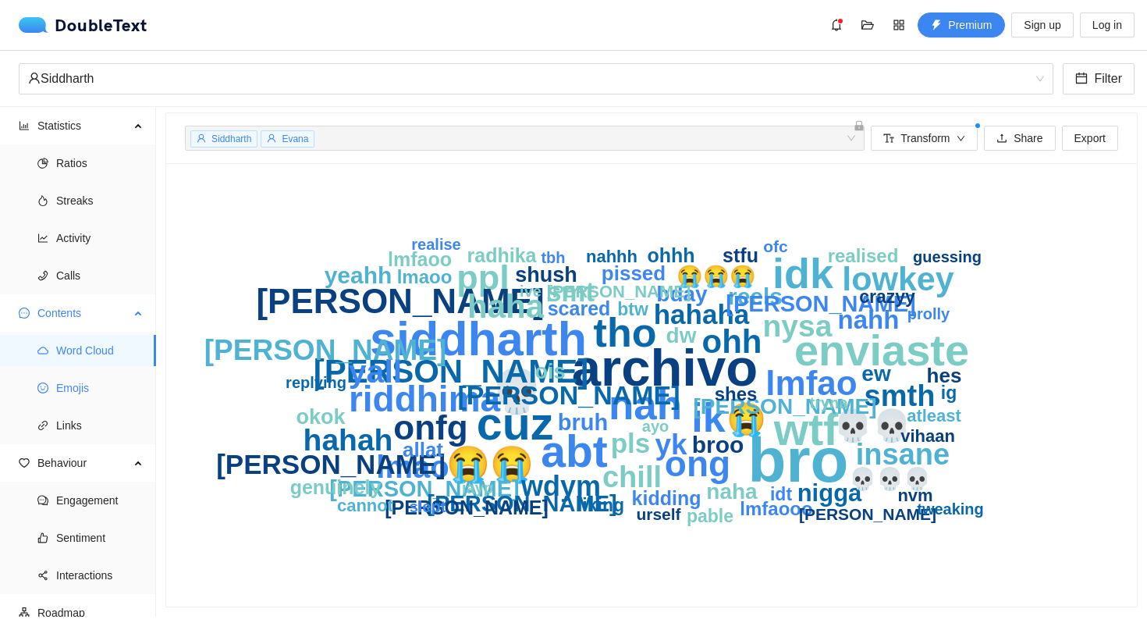
click at [84, 396] on span "Emojis" at bounding box center [99, 387] width 87 height 31
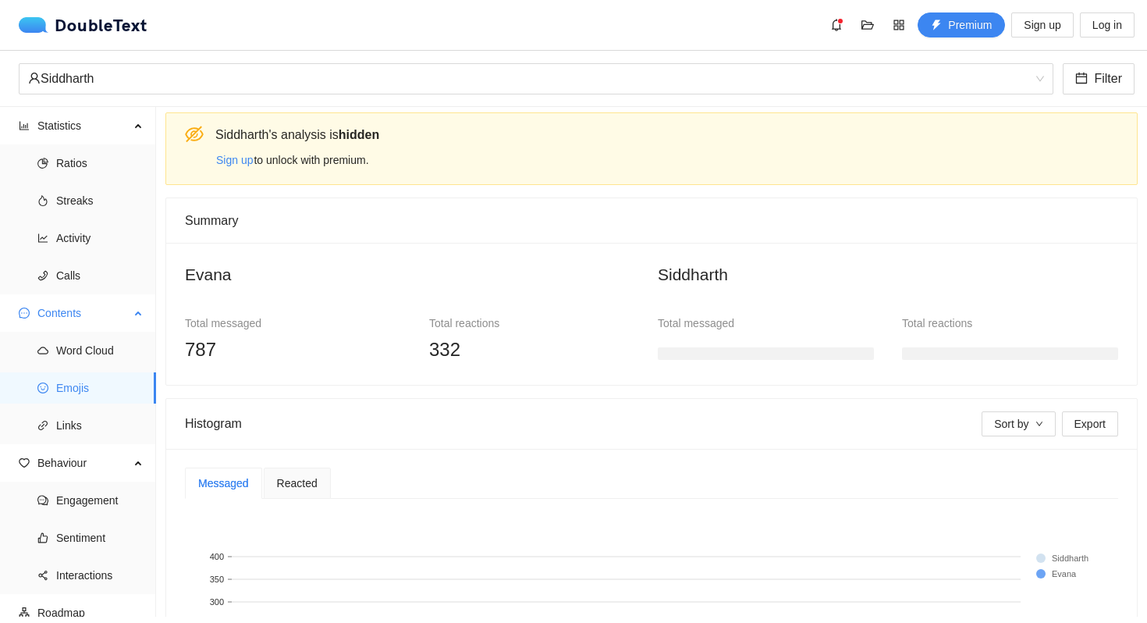
scroll to position [234, 0]
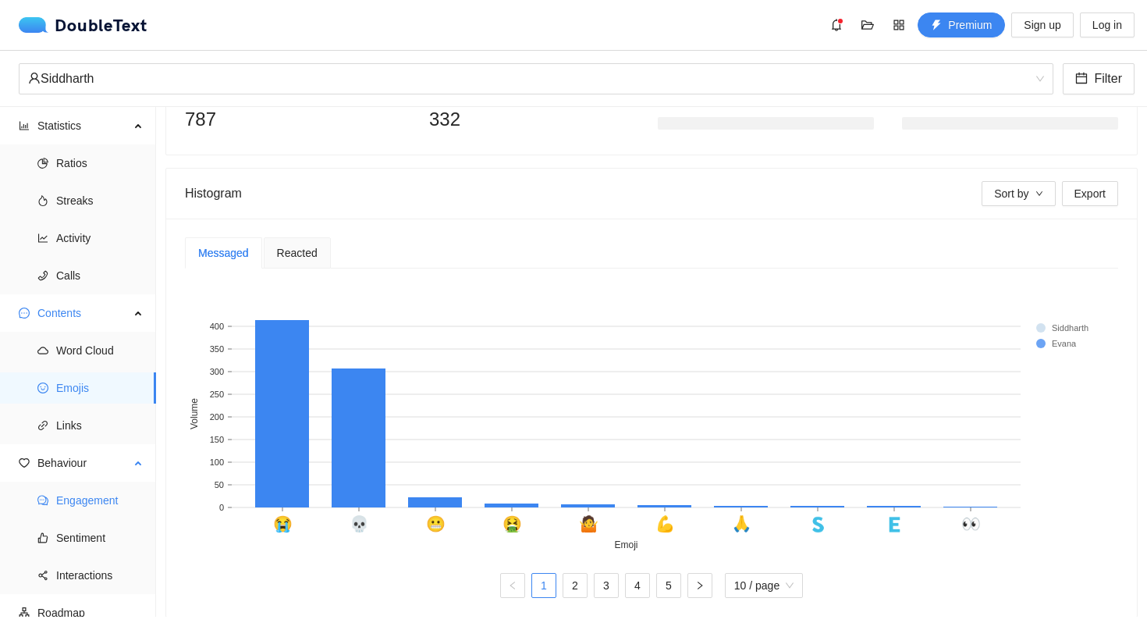
click at [111, 509] on span "Engagement" at bounding box center [99, 500] width 87 height 31
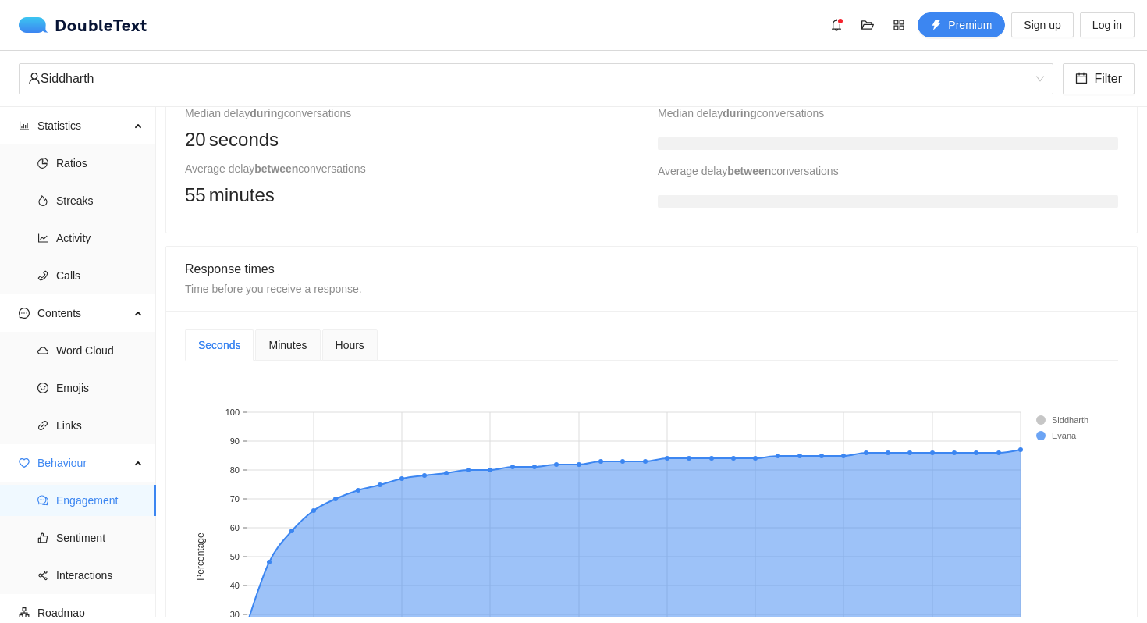
scroll to position [476, 0]
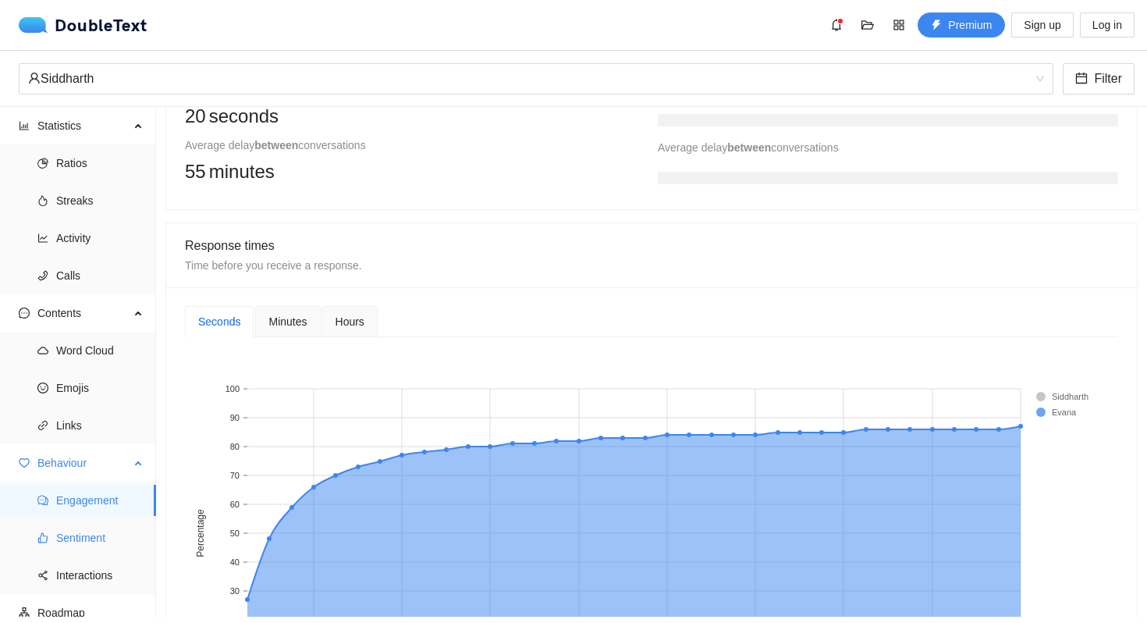
click at [56, 532] on span "Sentiment" at bounding box center [99, 537] width 87 height 31
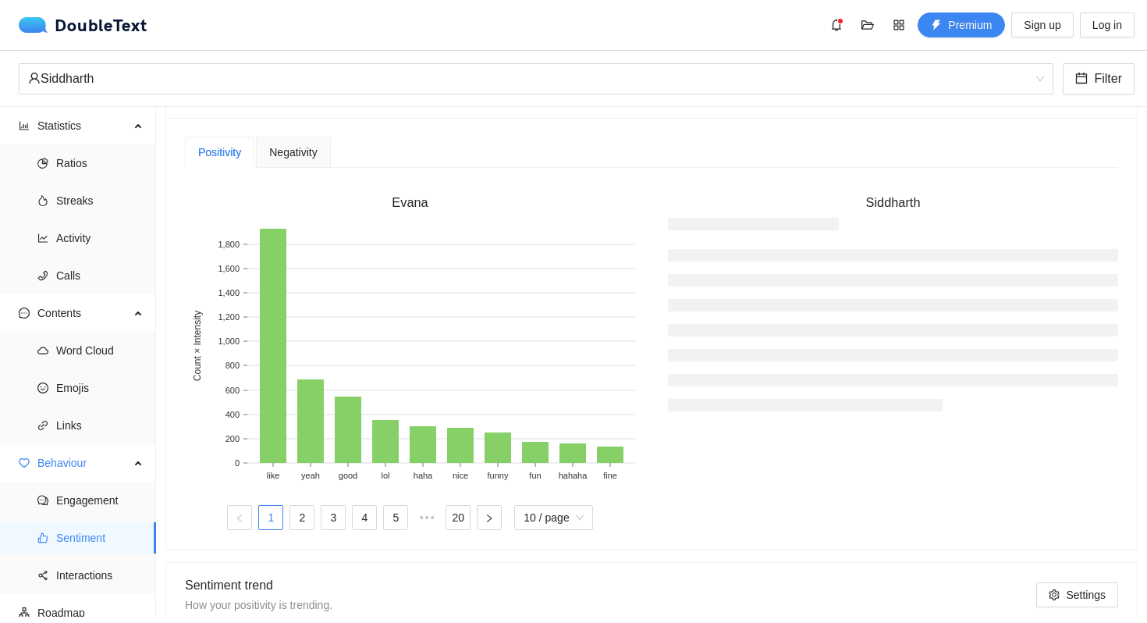
scroll to position [375, 0]
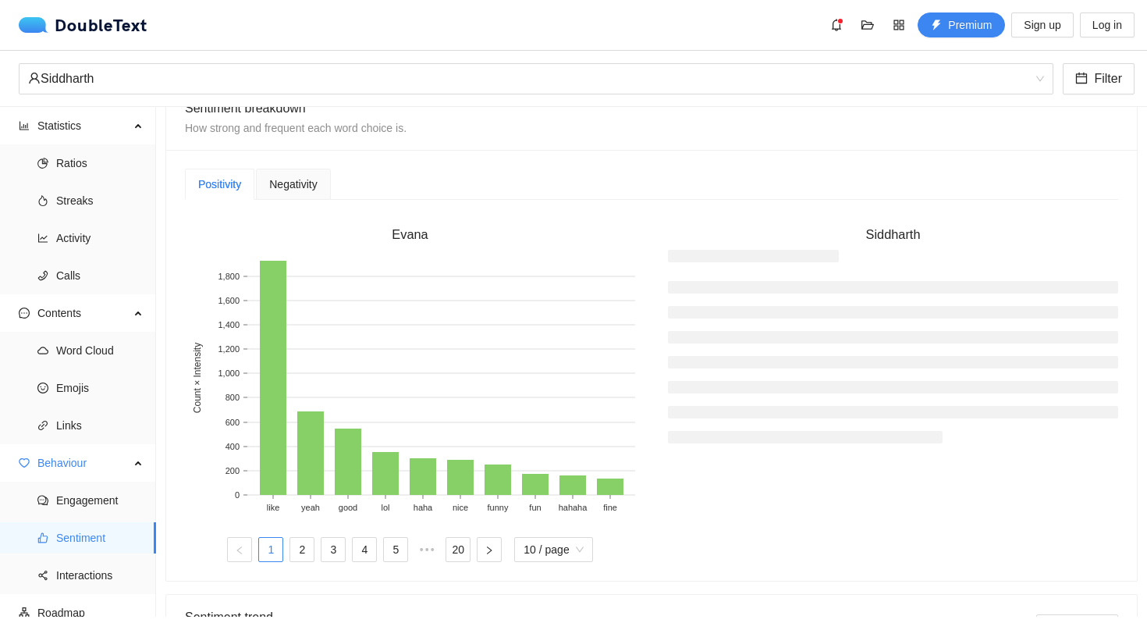
click at [286, 176] on div "Negativity" at bounding box center [293, 184] width 48 height 17
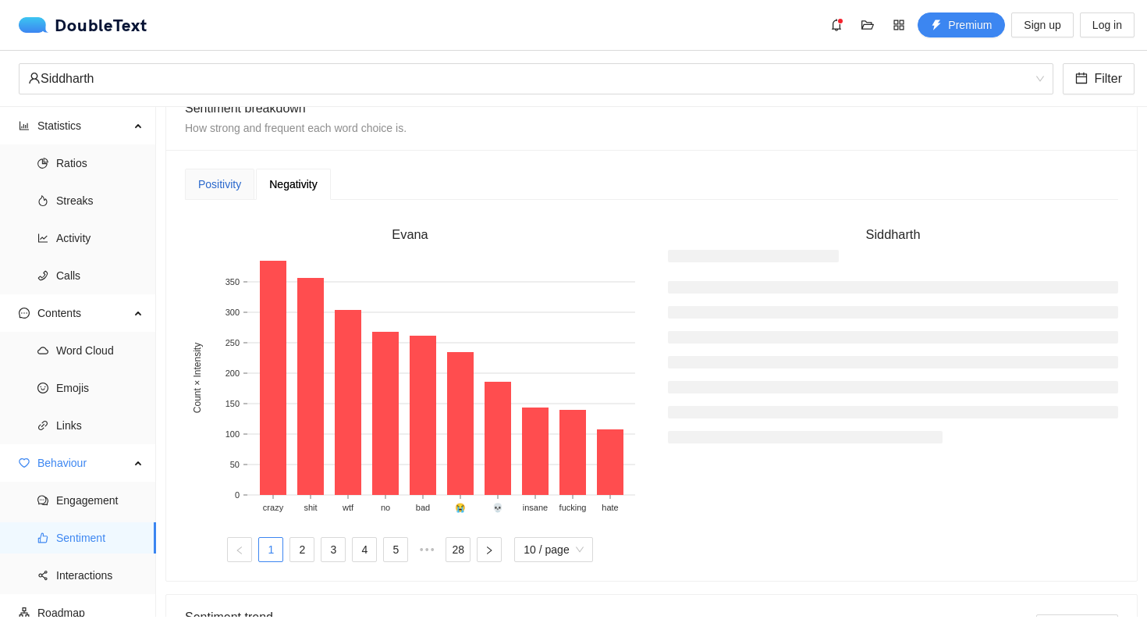
click at [238, 187] on div "Positivity" at bounding box center [219, 184] width 43 height 17
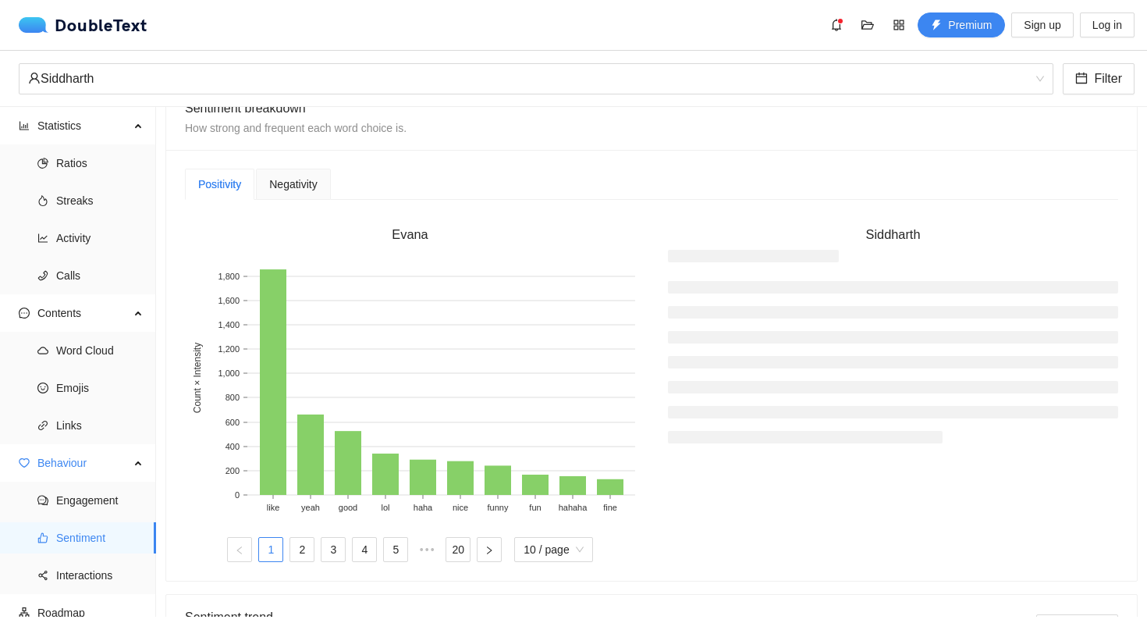
click at [278, 187] on span "Negativity" at bounding box center [293, 184] width 48 height 11
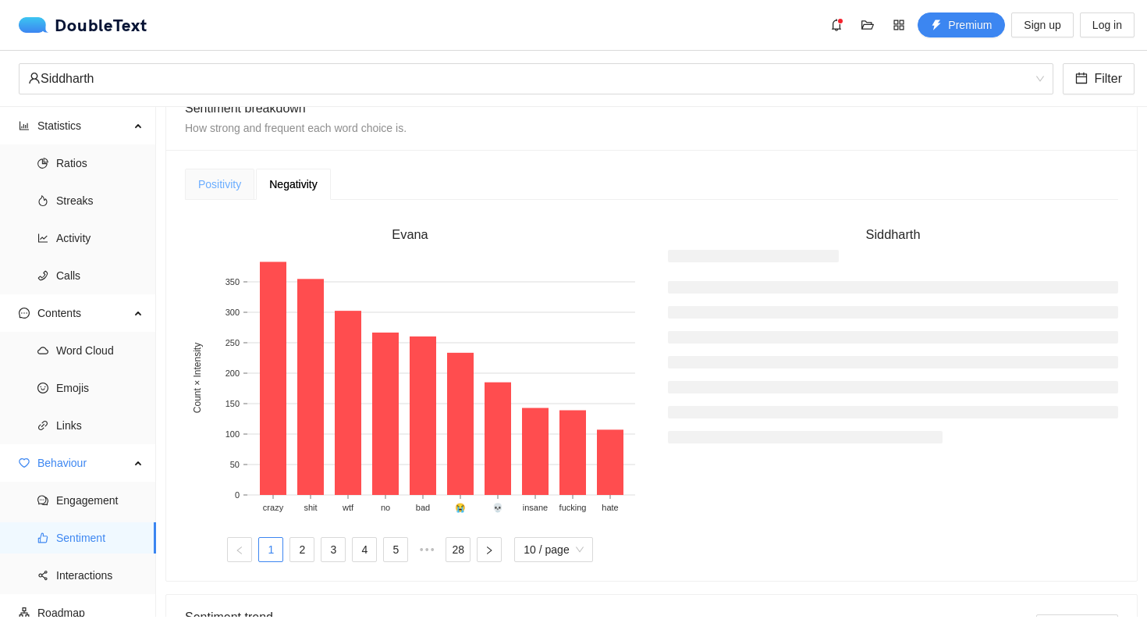
click at [222, 195] on div "Positivity" at bounding box center [219, 184] width 69 height 31
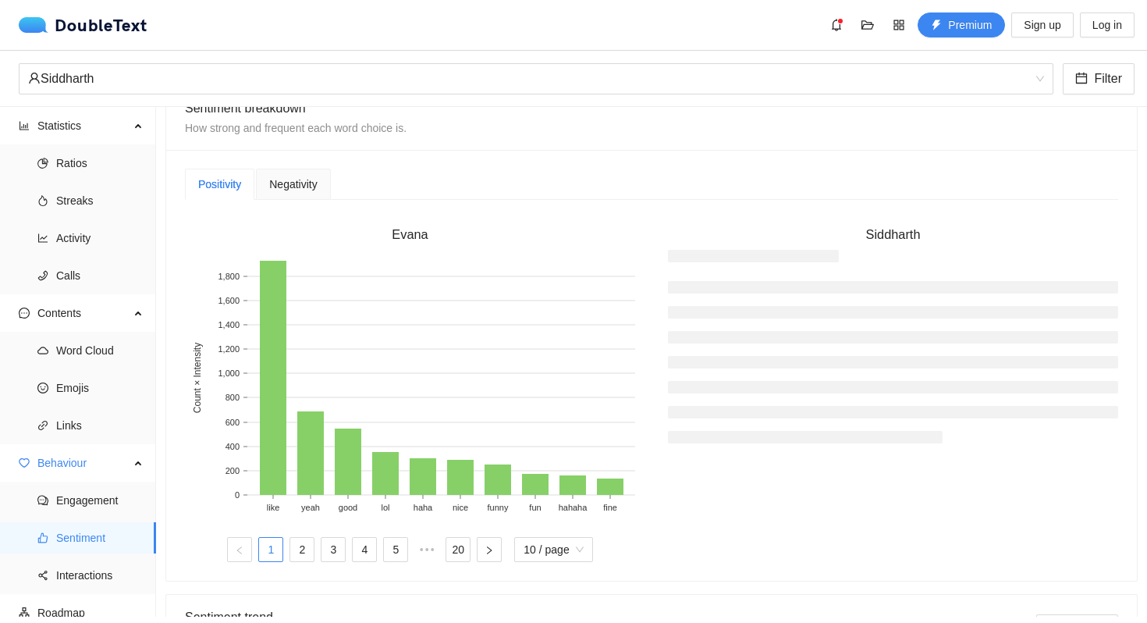
scroll to position [0, 0]
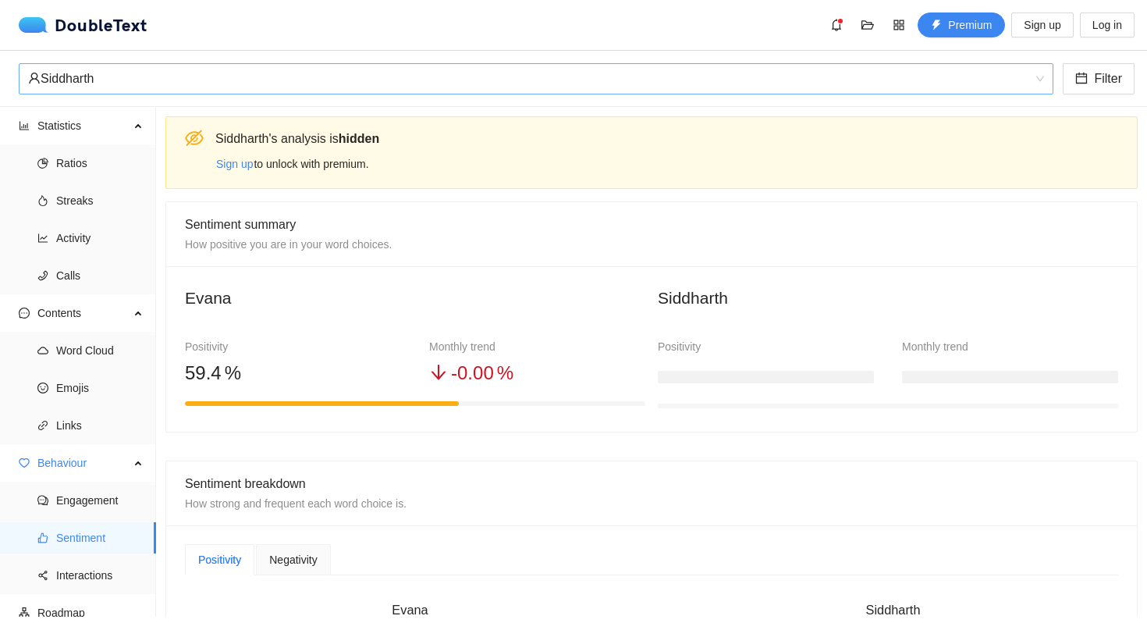
click at [113, 83] on div "Siddharth" at bounding box center [529, 79] width 1002 height 30
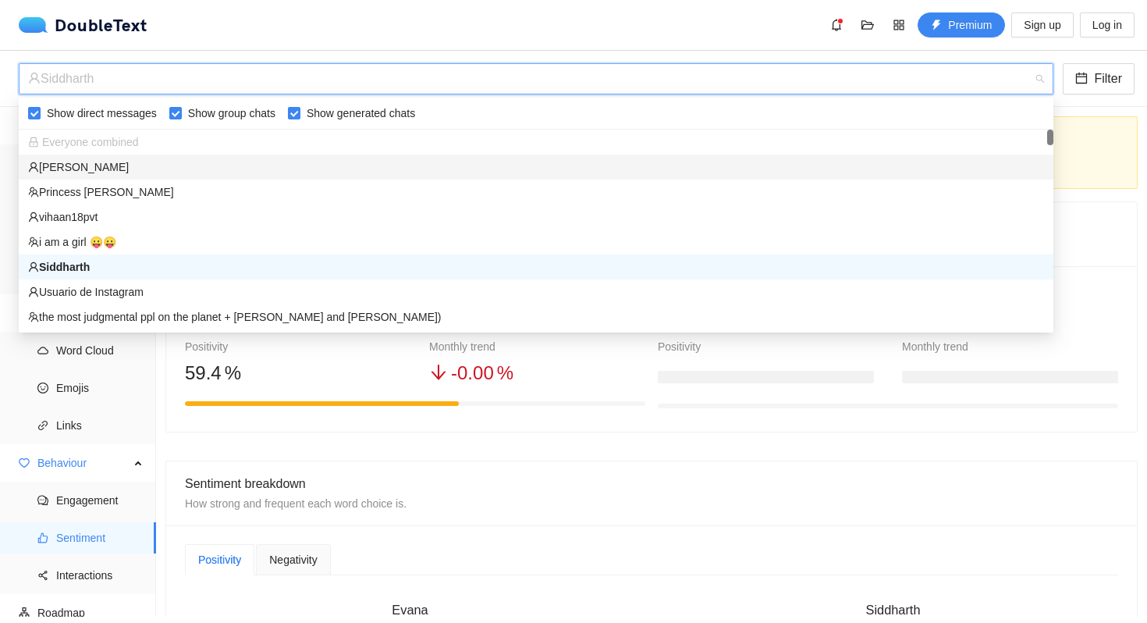
click at [124, 163] on div "[PERSON_NAME]" at bounding box center [536, 166] width 1016 height 17
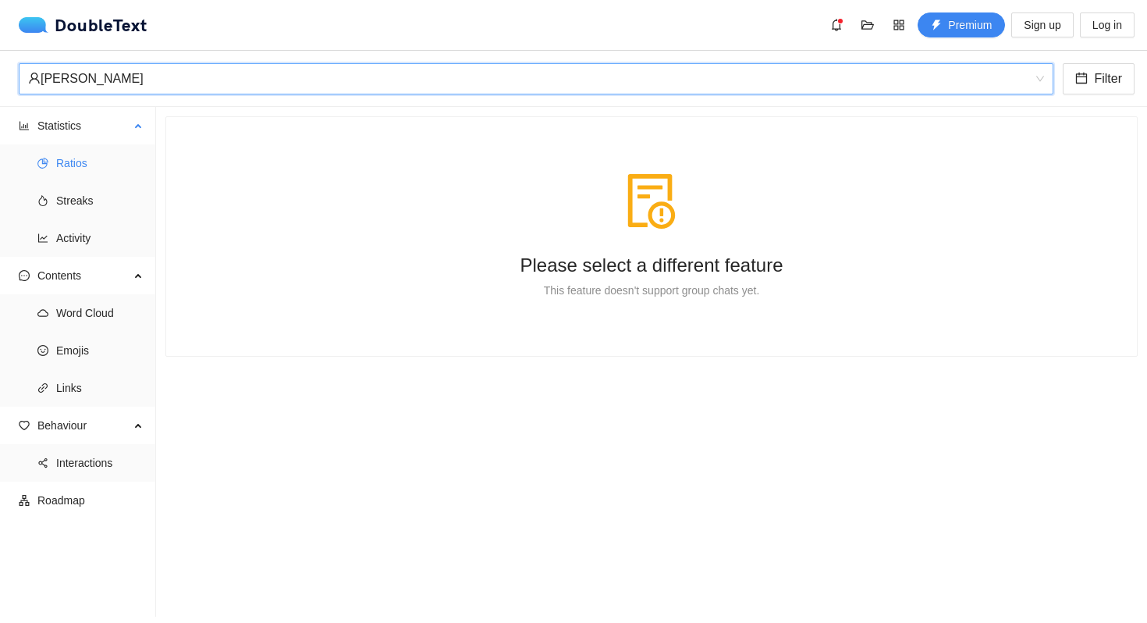
click at [71, 155] on span "Ratios" at bounding box center [99, 162] width 87 height 31
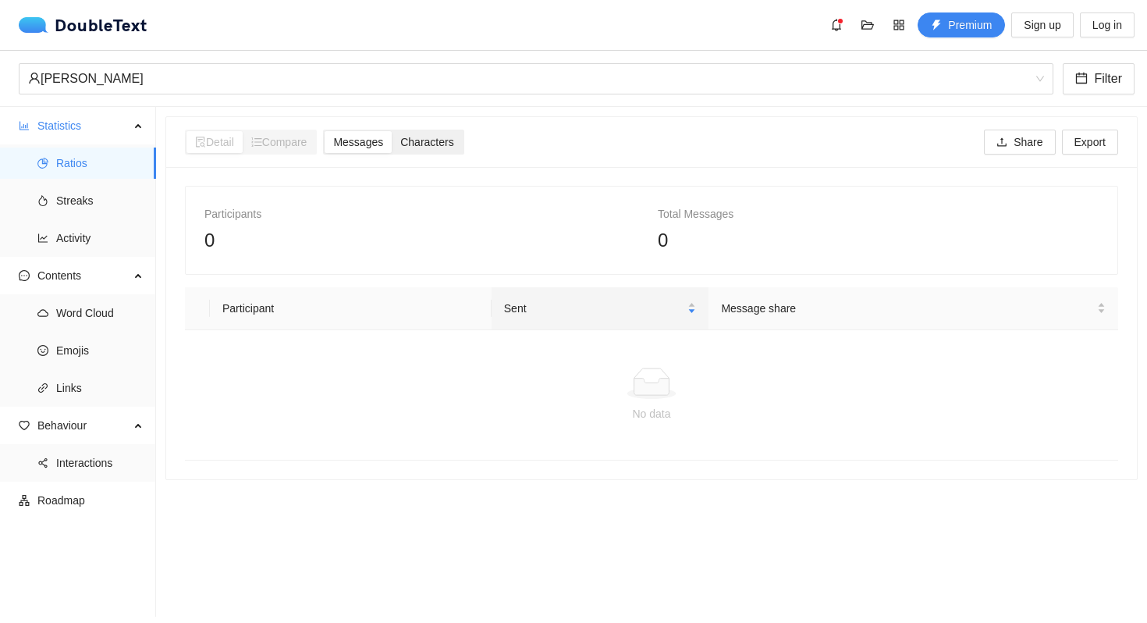
click at [432, 144] on span "Characters" at bounding box center [426, 142] width 53 height 12
click at [392, 131] on input "Characters" at bounding box center [392, 131] width 0 height 0
click at [371, 141] on span "Messages" at bounding box center [358, 142] width 50 height 12
click at [325, 131] on input "Messages" at bounding box center [325, 131] width 0 height 0
click at [101, 199] on span "Streaks" at bounding box center [99, 200] width 87 height 31
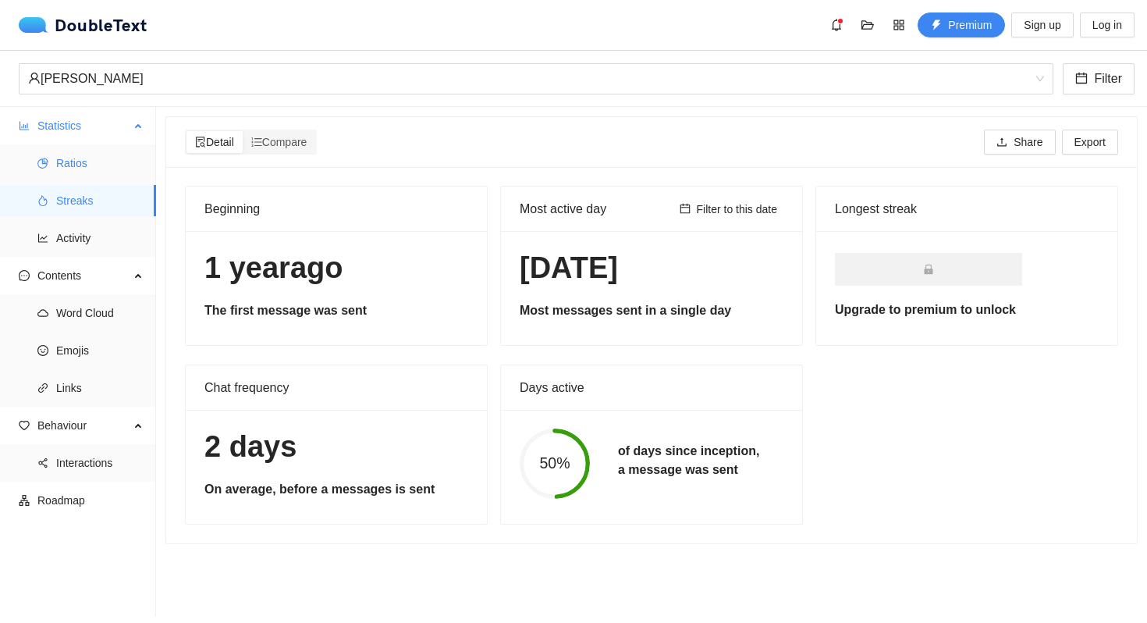
click at [103, 178] on span "Ratios" at bounding box center [99, 162] width 87 height 31
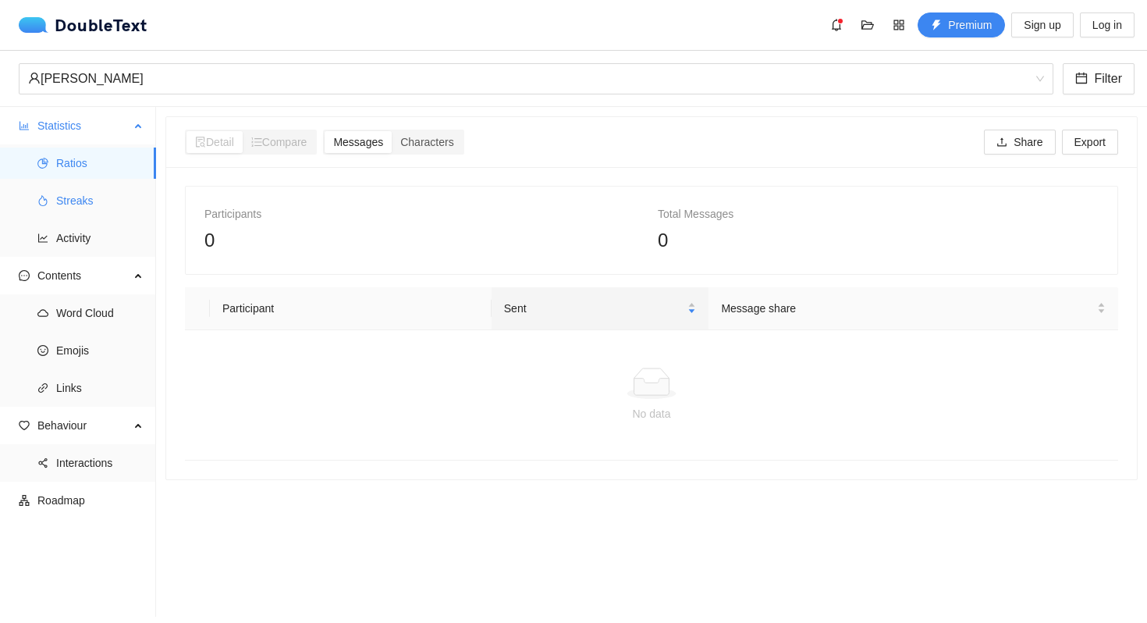
click at [104, 206] on span "Streaks" at bounding box center [99, 200] width 87 height 31
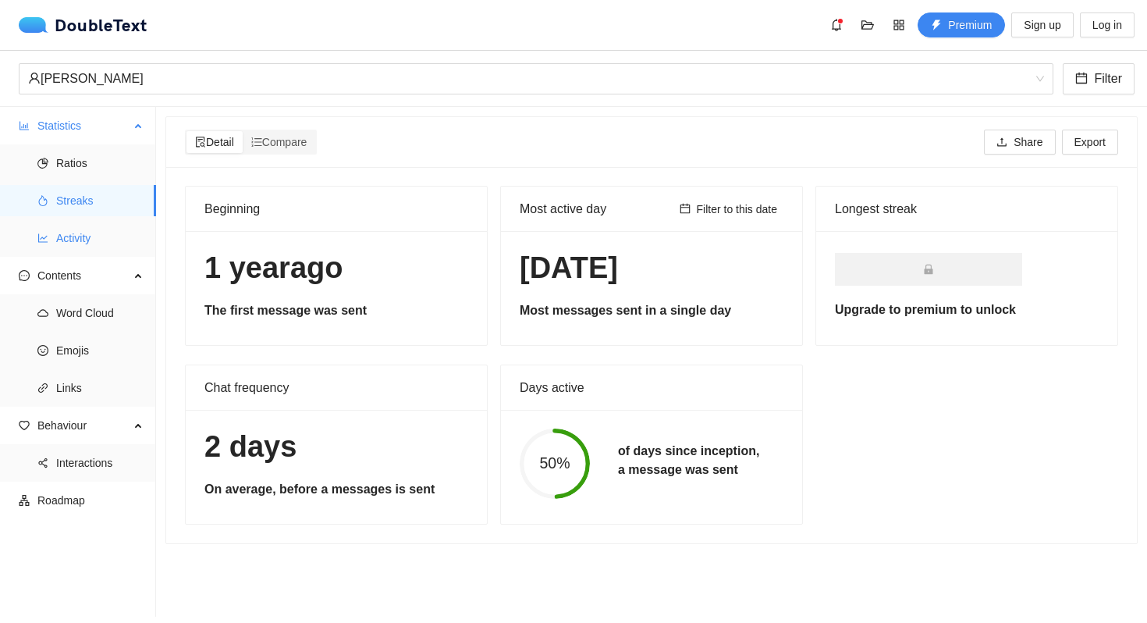
click at [73, 245] on span "Activity" at bounding box center [99, 237] width 87 height 31
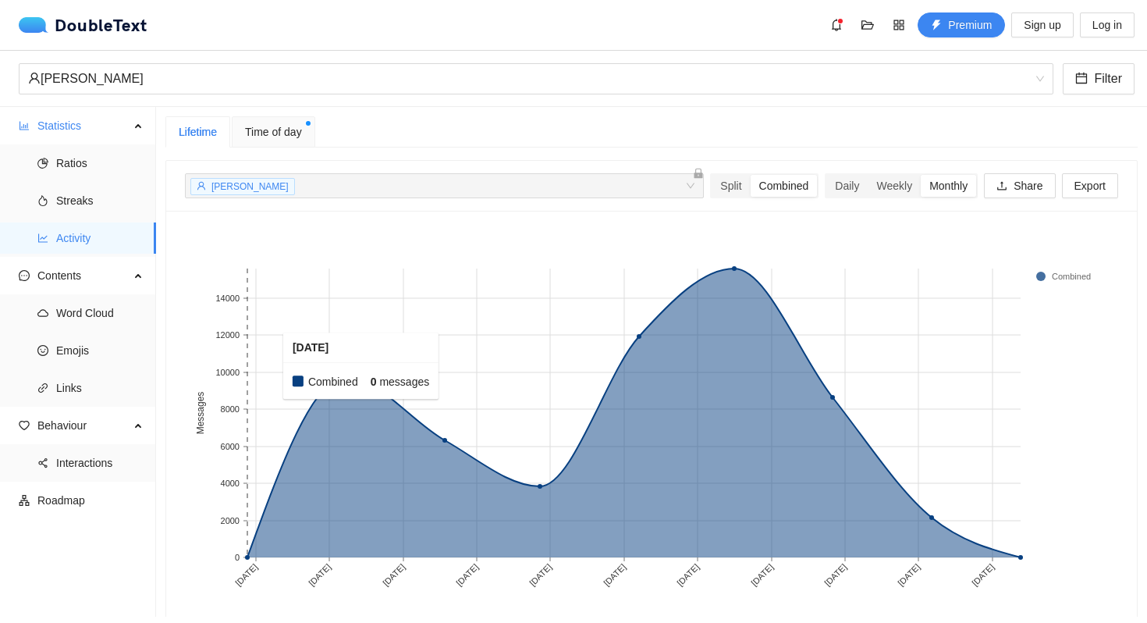
scroll to position [32, 0]
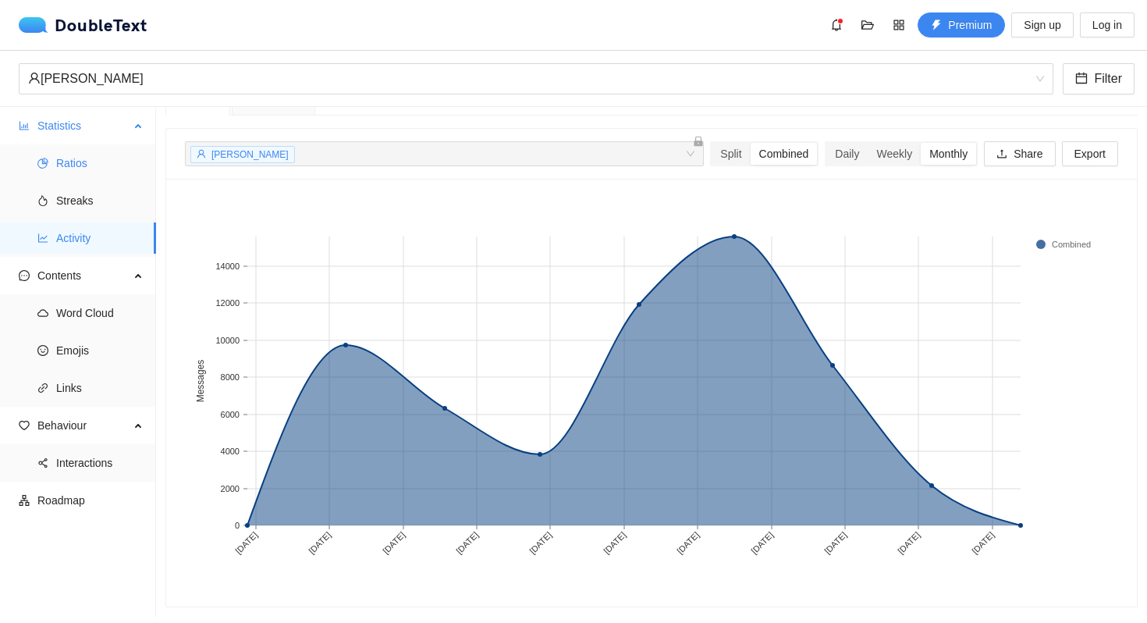
click at [91, 172] on span "Ratios" at bounding box center [99, 162] width 87 height 31
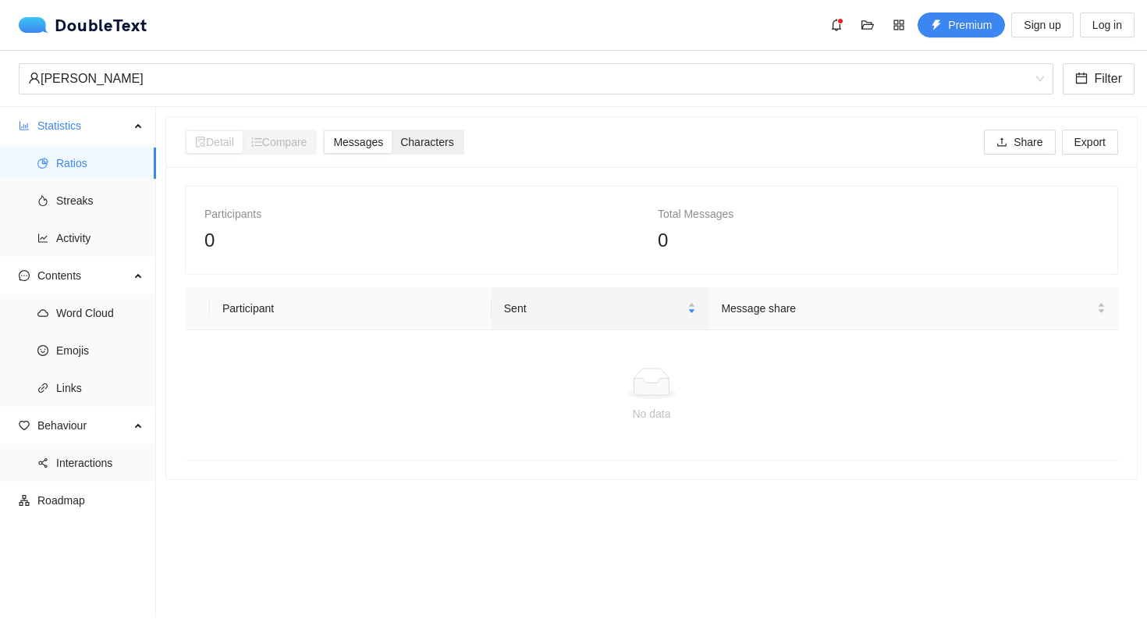
click at [446, 146] on span "Characters" at bounding box center [426, 142] width 53 height 12
click at [392, 131] on input "Characters" at bounding box center [392, 131] width 0 height 0
click at [382, 138] on span "Messages" at bounding box center [358, 142] width 50 height 12
click at [325, 131] on input "Messages" at bounding box center [325, 131] width 0 height 0
click at [62, 203] on span "Streaks" at bounding box center [99, 200] width 87 height 31
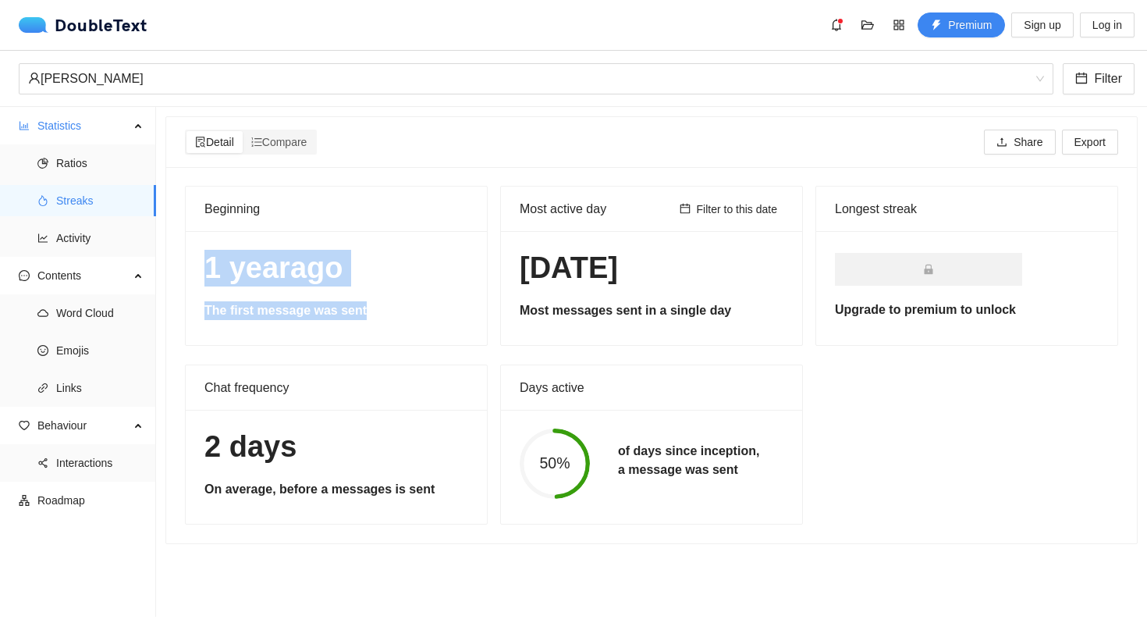
drag, startPoint x: 200, startPoint y: 265, endPoint x: 375, endPoint y: 321, distance: 183.6
click at [375, 322] on div "[DATE] The first message was sent" at bounding box center [336, 288] width 301 height 114
click at [375, 321] on div "[DATE] The first message was sent" at bounding box center [336, 288] width 301 height 114
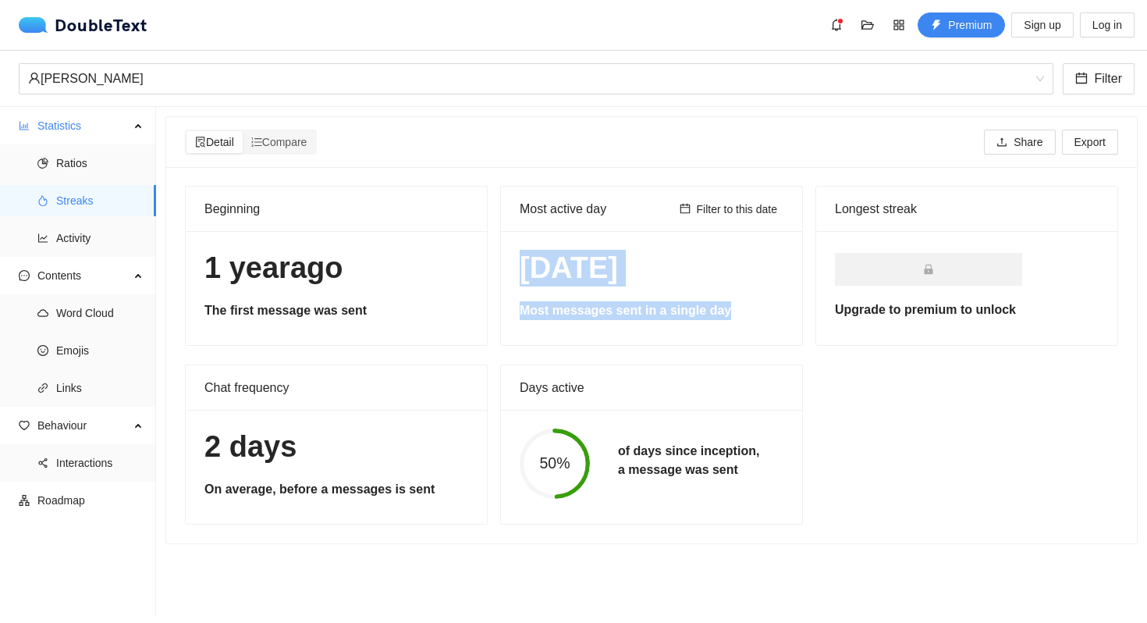
drag, startPoint x: 524, startPoint y: 264, endPoint x: 735, endPoint y: 314, distance: 217.3
click at [735, 314] on div "[DATE] Most messages sent in a single day" at bounding box center [651, 288] width 301 height 114
click at [735, 314] on h5 "Most messages sent in a single day" at bounding box center [652, 310] width 264 height 19
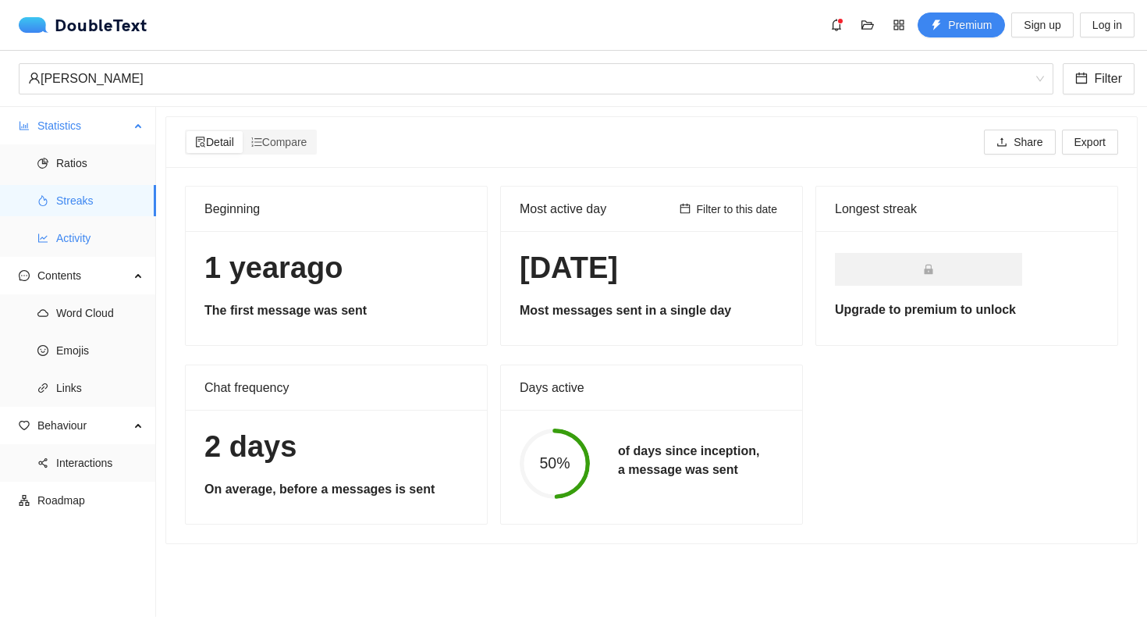
click at [84, 228] on span "Activity" at bounding box center [99, 237] width 87 height 31
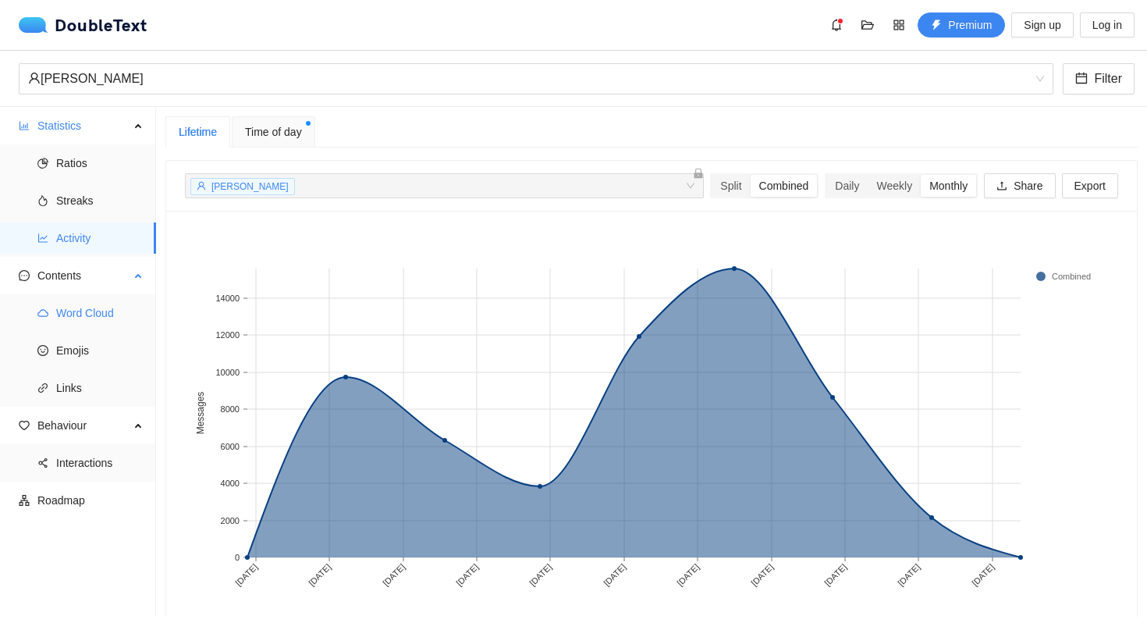
click at [53, 305] on li "Word Cloud" at bounding box center [78, 312] width 156 height 31
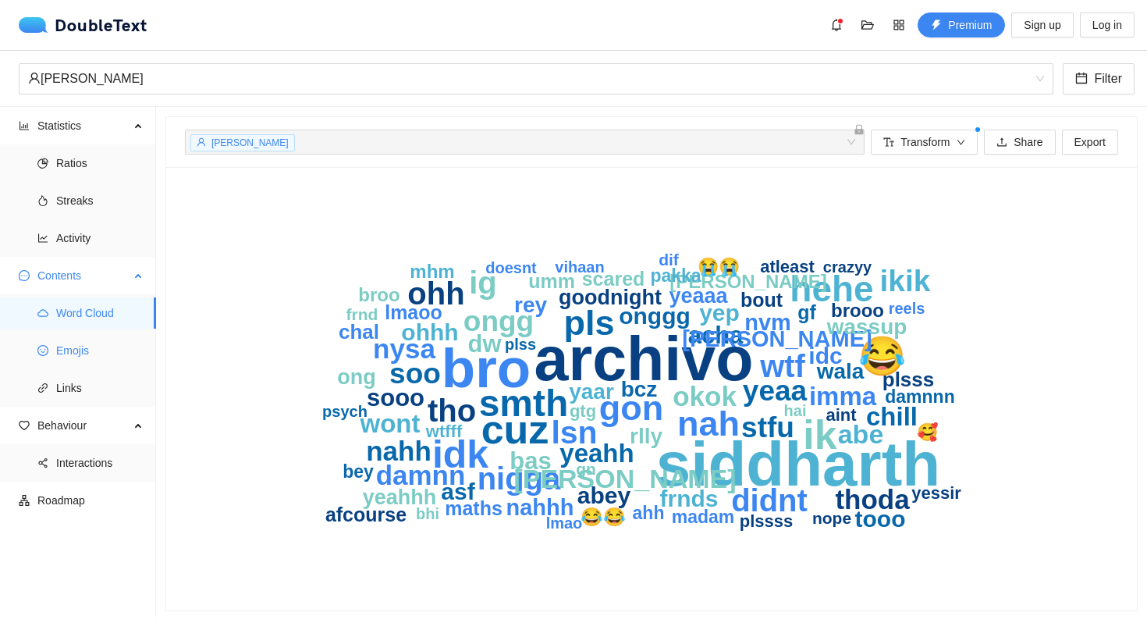
click at [73, 354] on span "Emojis" at bounding box center [99, 350] width 87 height 31
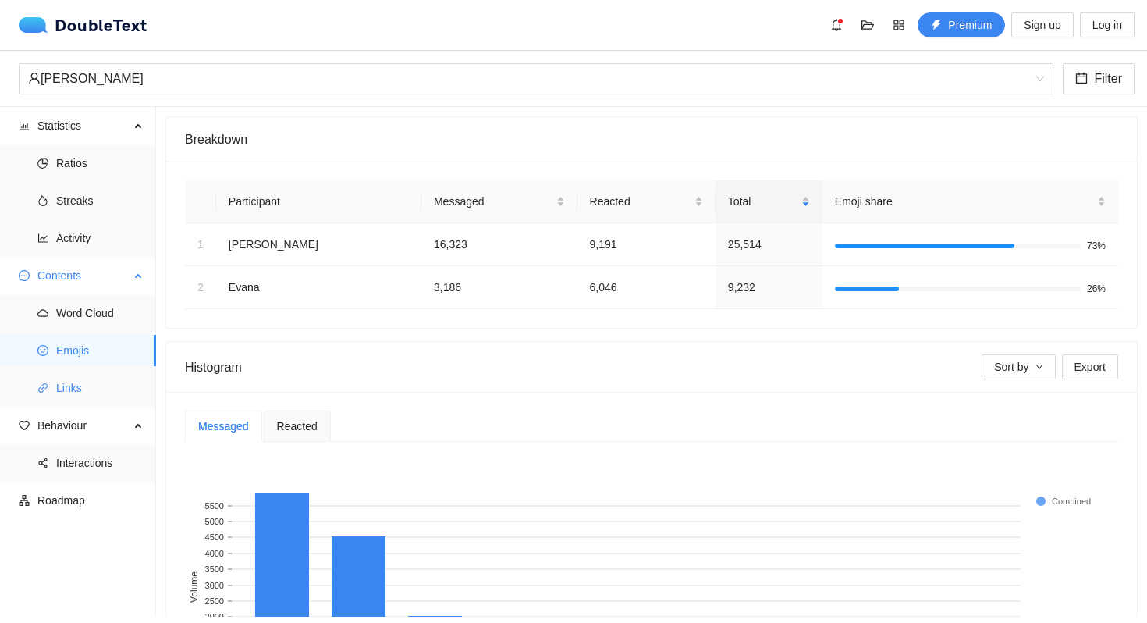
click at [83, 389] on span "Links" at bounding box center [99, 387] width 87 height 31
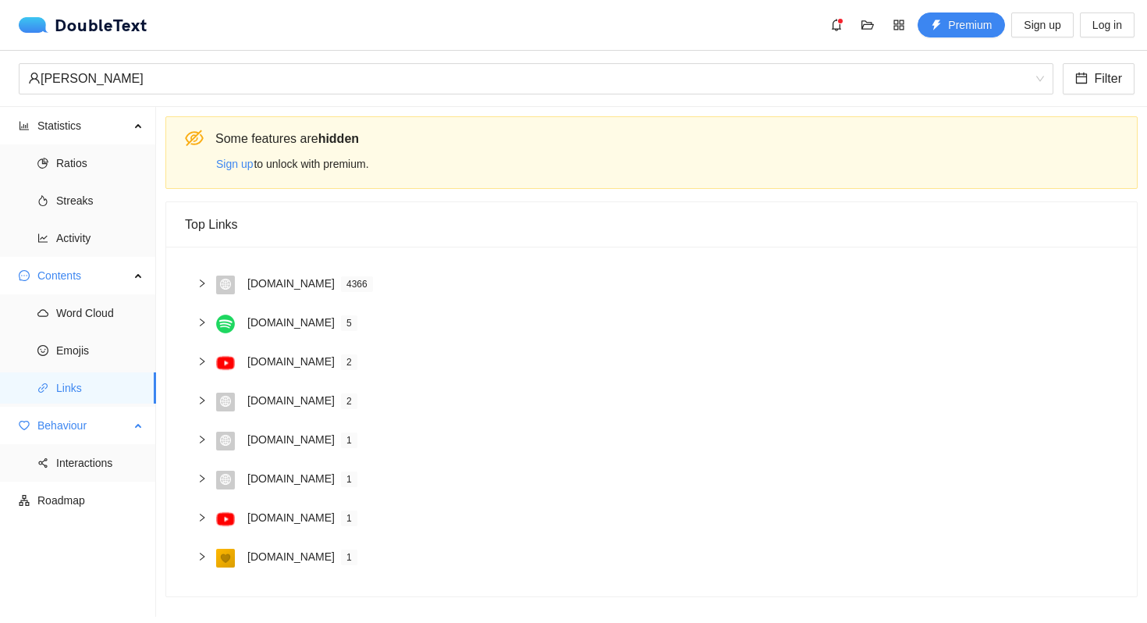
click at [84, 432] on span "Behaviour" at bounding box center [83, 425] width 92 height 31
click at [91, 420] on span "Behaviour" at bounding box center [83, 425] width 92 height 31
click at [89, 446] on ul "Interactions" at bounding box center [77, 462] width 155 height 37
click at [89, 467] on span "Interactions" at bounding box center [99, 462] width 87 height 31
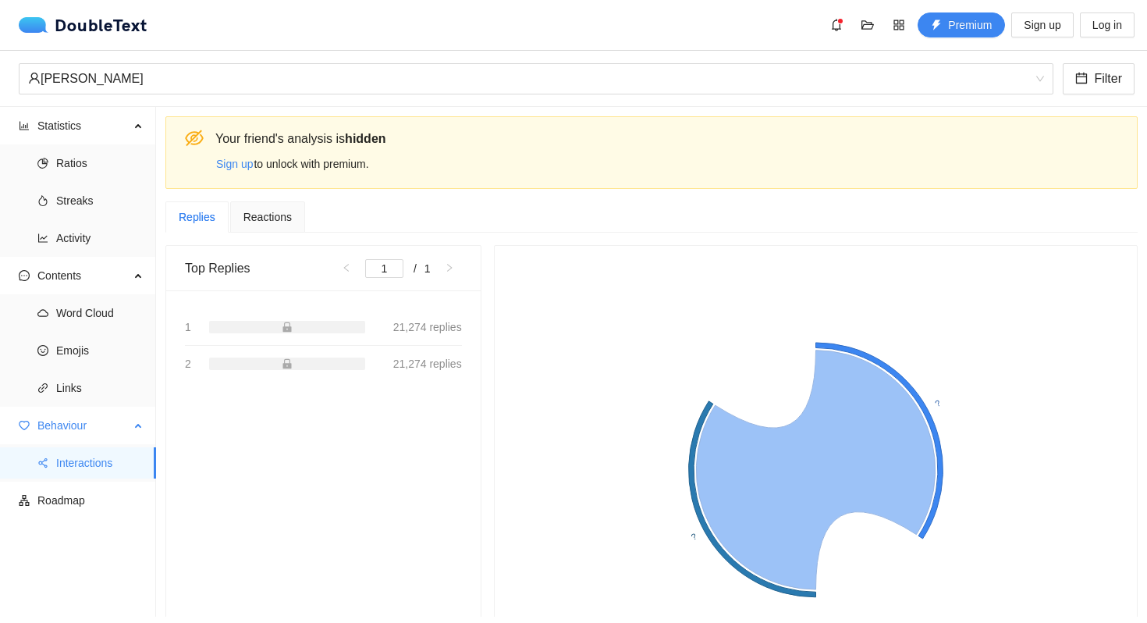
click at [93, 430] on span "Behaviour" at bounding box center [83, 425] width 92 height 31
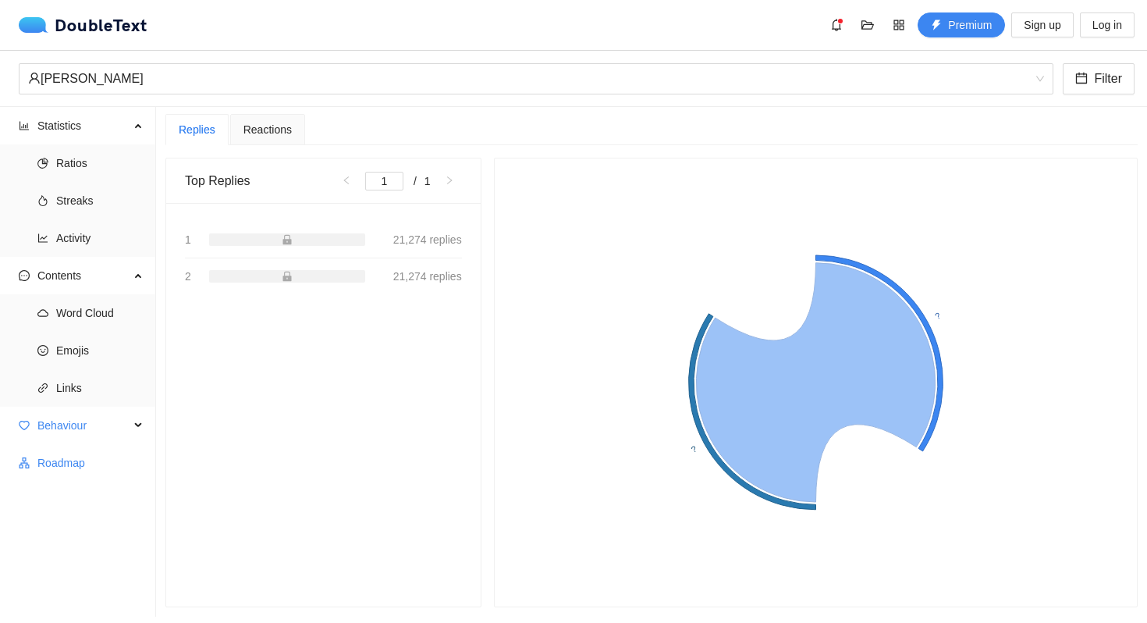
click at [87, 461] on span "Roadmap" at bounding box center [90, 462] width 106 height 31
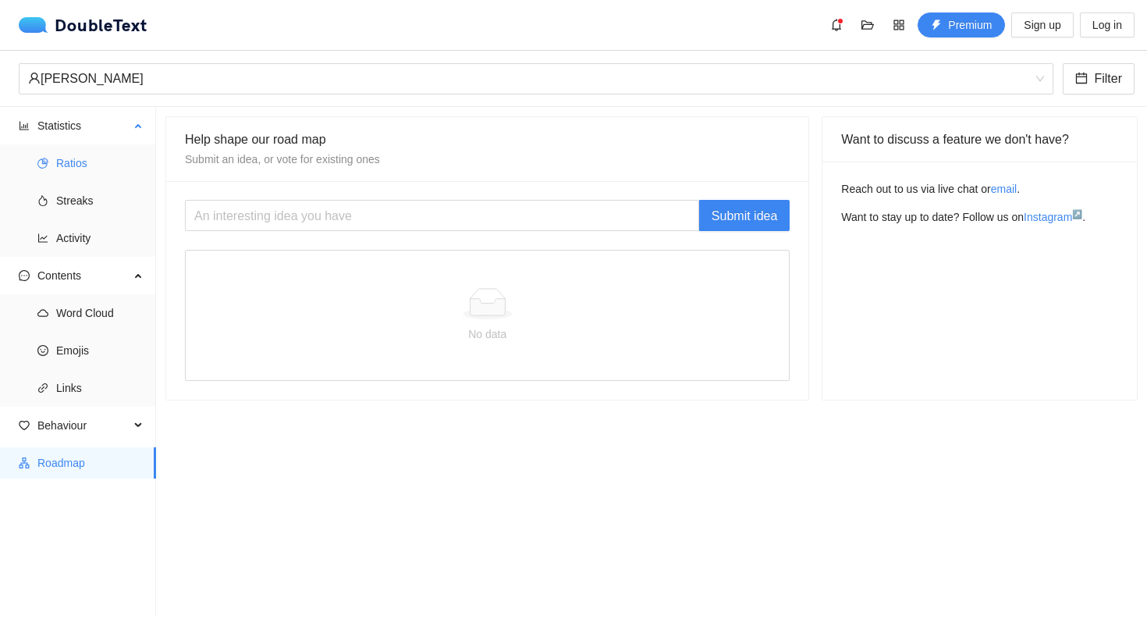
click at [55, 164] on li "Ratios" at bounding box center [78, 162] width 156 height 31
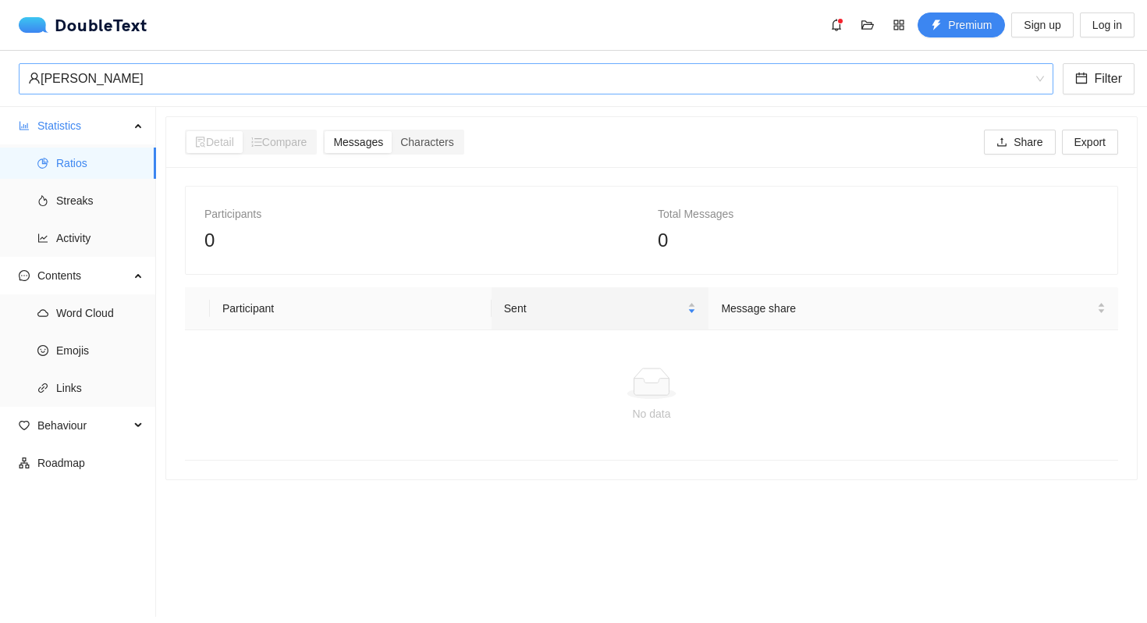
click at [214, 75] on div "[PERSON_NAME]" at bounding box center [529, 79] width 1002 height 30
click at [119, 64] on div "[PERSON_NAME]" at bounding box center [529, 79] width 1002 height 30
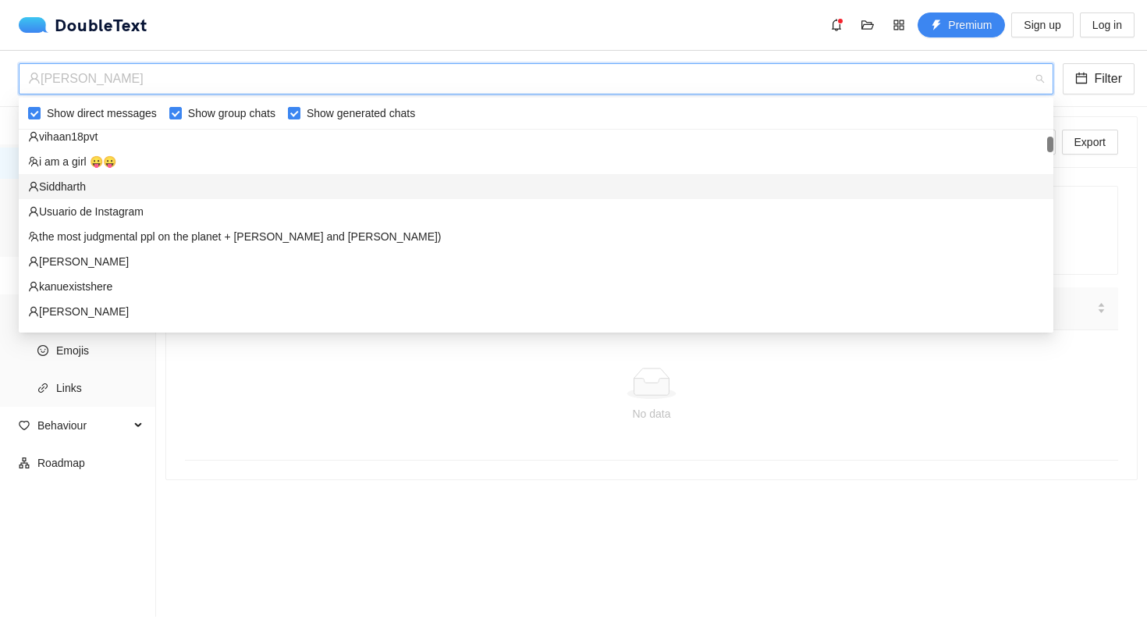
scroll to position [84, 0]
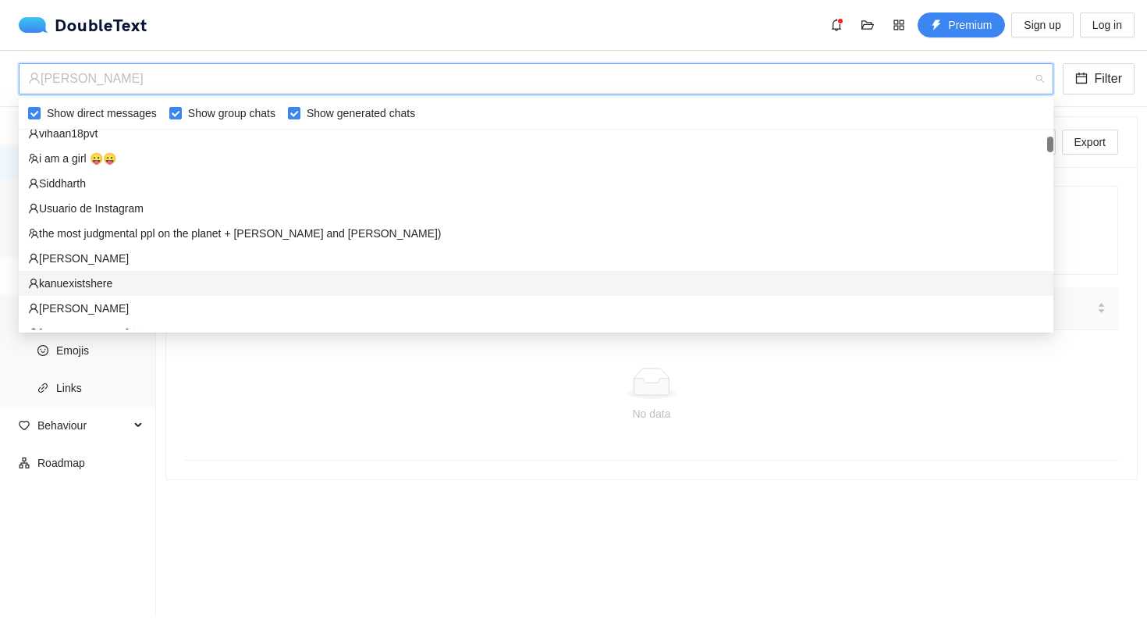
click at [89, 280] on div "kanuexistshere" at bounding box center [536, 283] width 1016 height 17
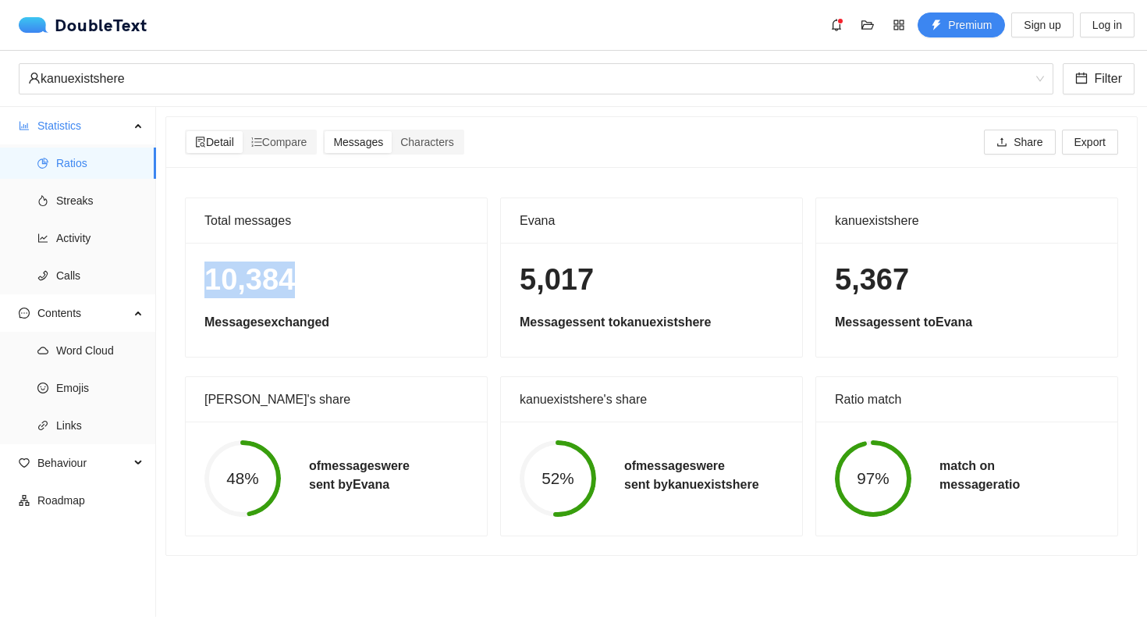
drag, startPoint x: 188, startPoint y: 279, endPoint x: 300, endPoint y: 279, distance: 112.4
click at [300, 279] on div "10,384 Messages exchanged" at bounding box center [336, 300] width 301 height 114
click at [310, 306] on div "10,384 Messages exchanged" at bounding box center [336, 300] width 301 height 114
click at [99, 191] on span "Streaks" at bounding box center [99, 200] width 87 height 31
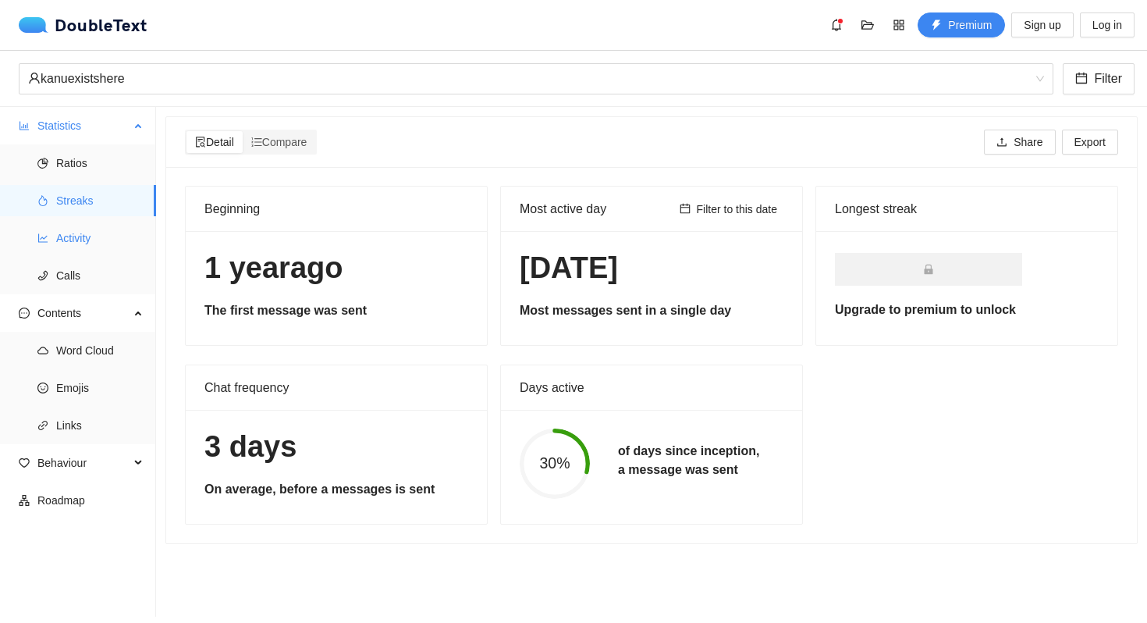
click at [108, 228] on span "Activity" at bounding box center [99, 237] width 87 height 31
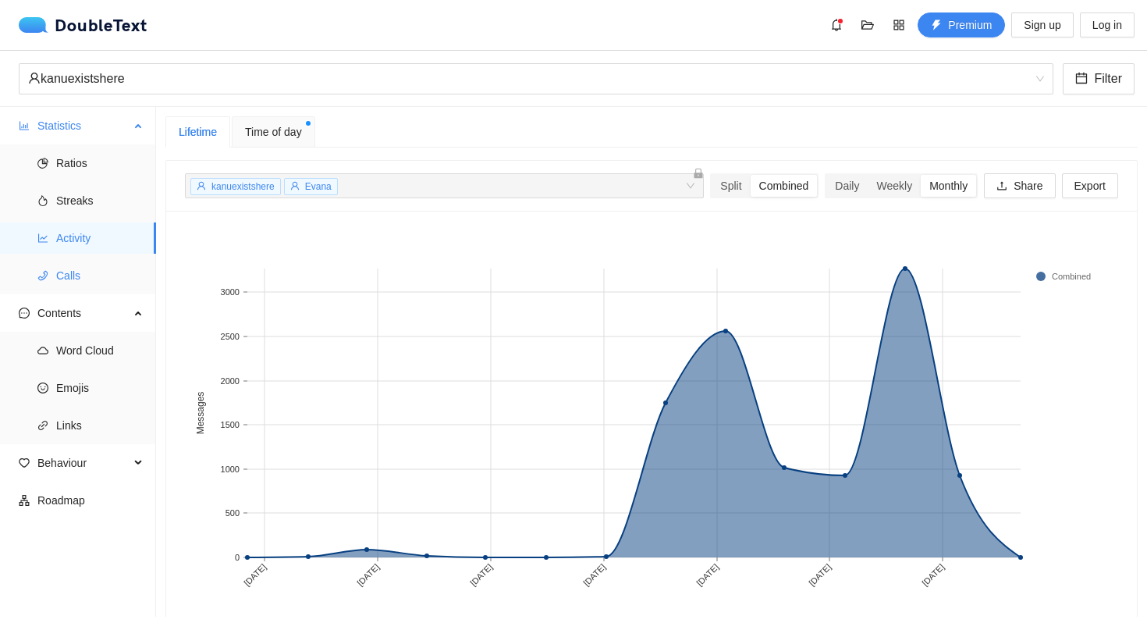
click at [87, 270] on span "Calls" at bounding box center [99, 275] width 87 height 31
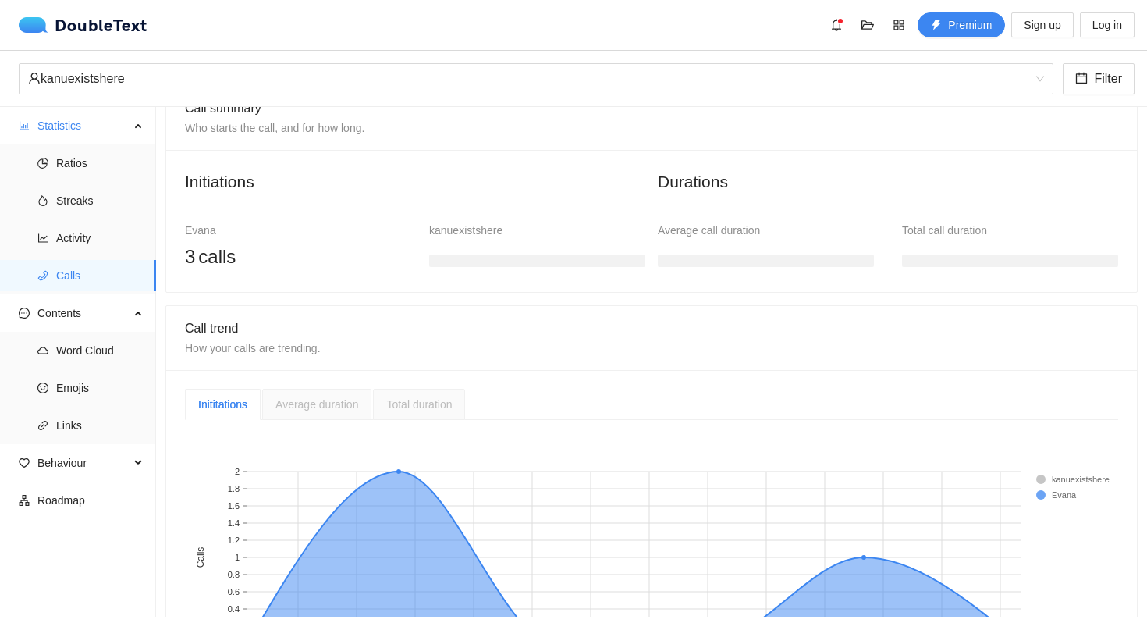
scroll to position [234, 0]
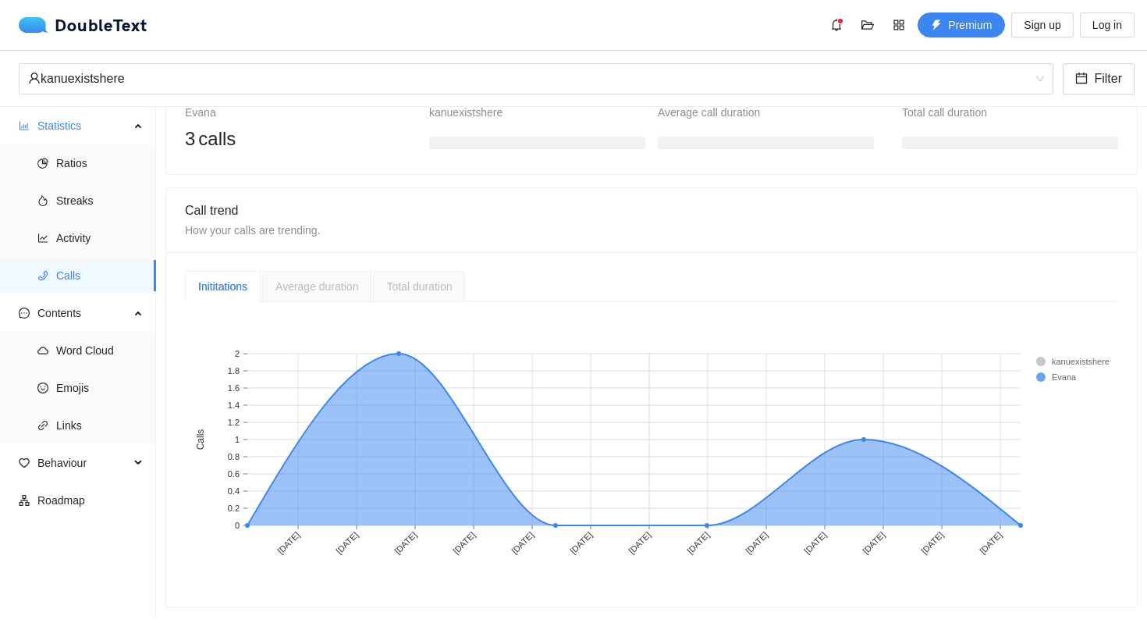
click at [295, 287] on span "Average duration" at bounding box center [316, 286] width 83 height 12
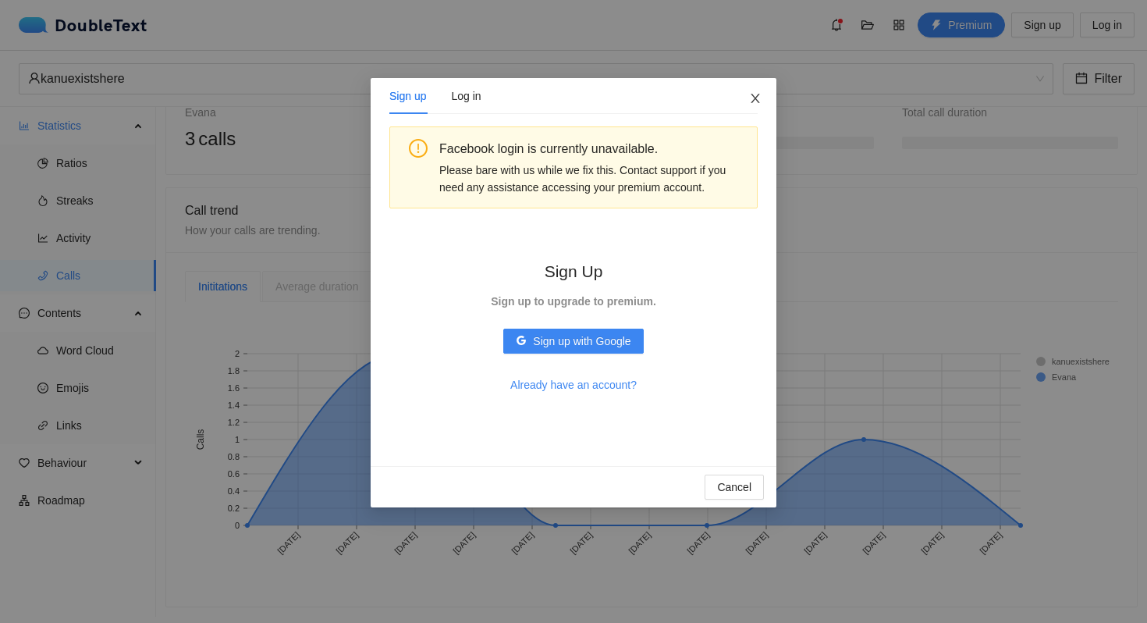
click at [755, 101] on icon "close" at bounding box center [755, 98] width 12 height 12
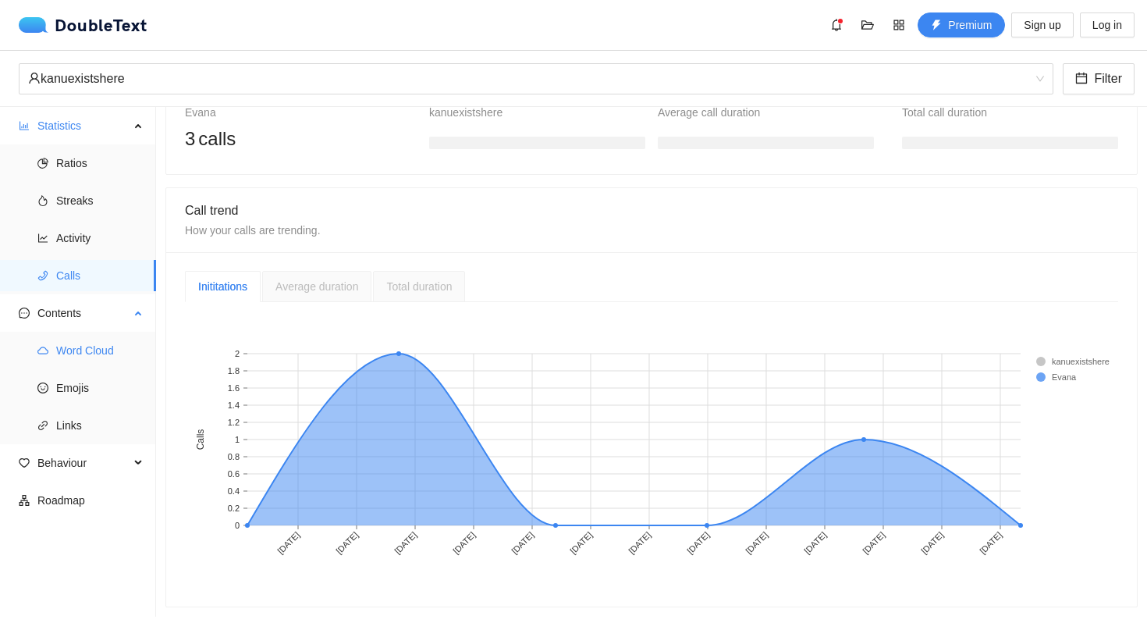
click at [94, 347] on span "Word Cloud" at bounding box center [99, 350] width 87 height 31
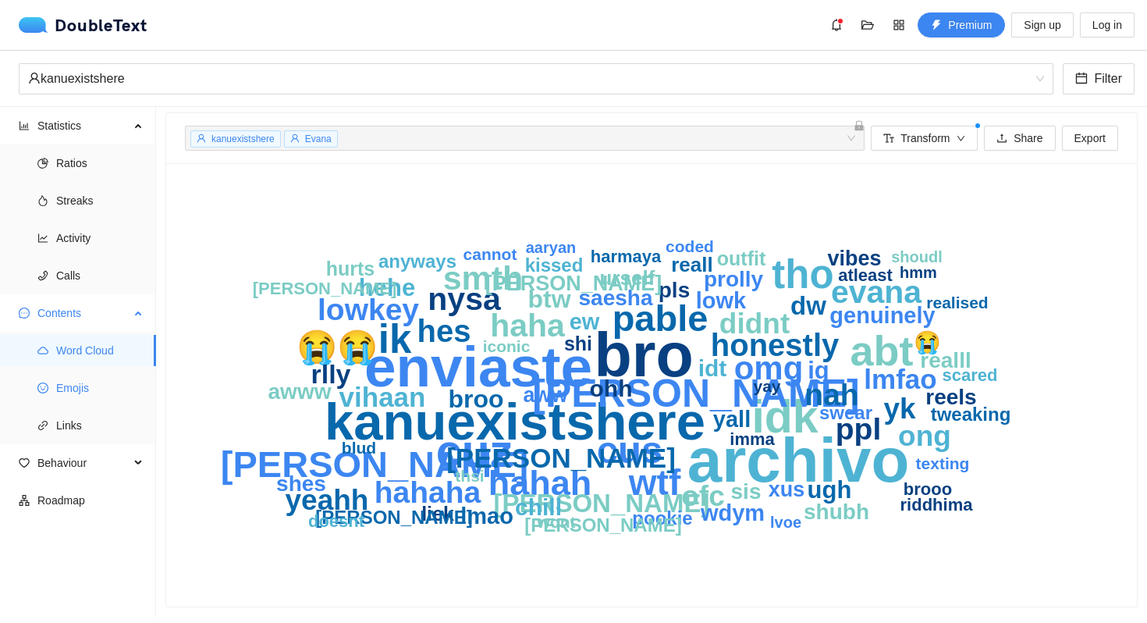
click at [93, 393] on span "Emojis" at bounding box center [99, 387] width 87 height 31
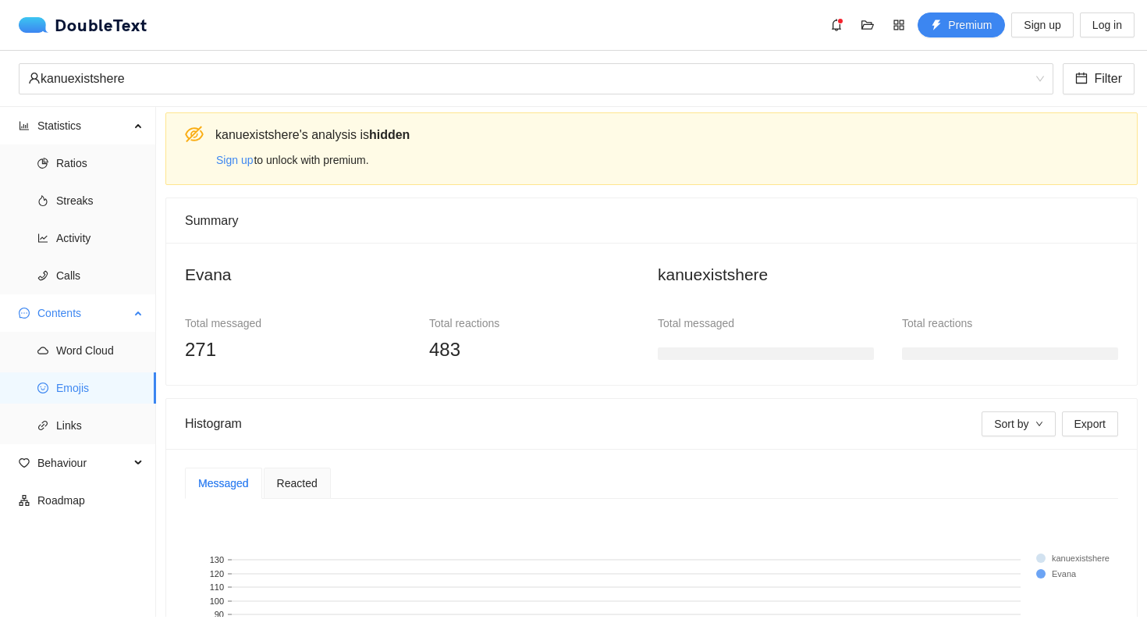
scroll to position [234, 0]
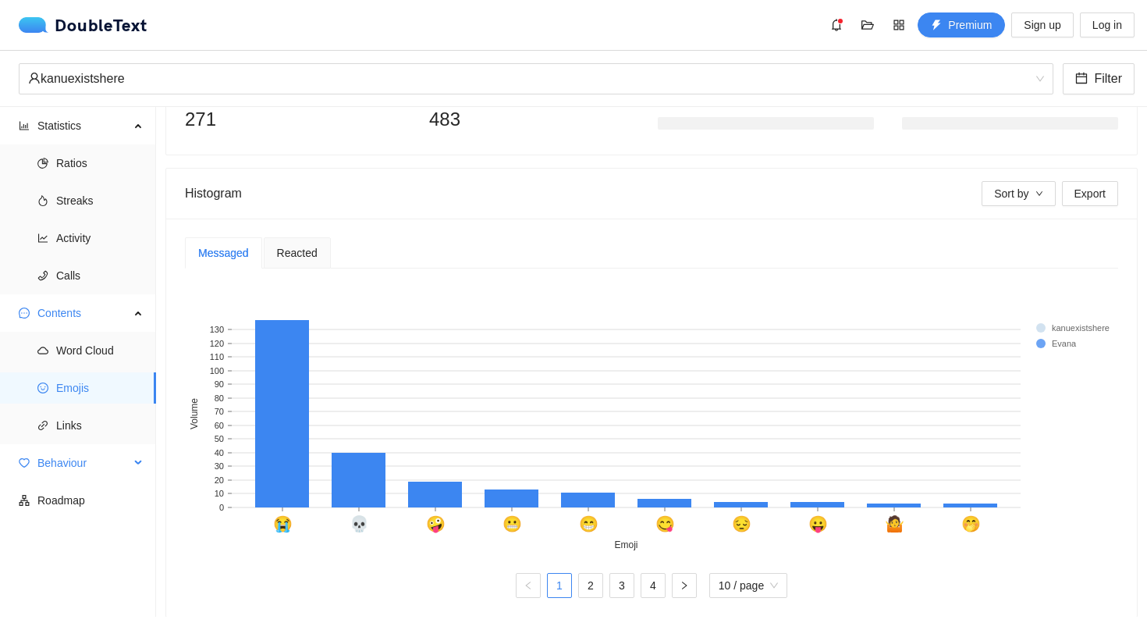
click at [73, 453] on span "Behaviour" at bounding box center [83, 462] width 92 height 31
click at [75, 493] on span "Engagement" at bounding box center [99, 500] width 87 height 31
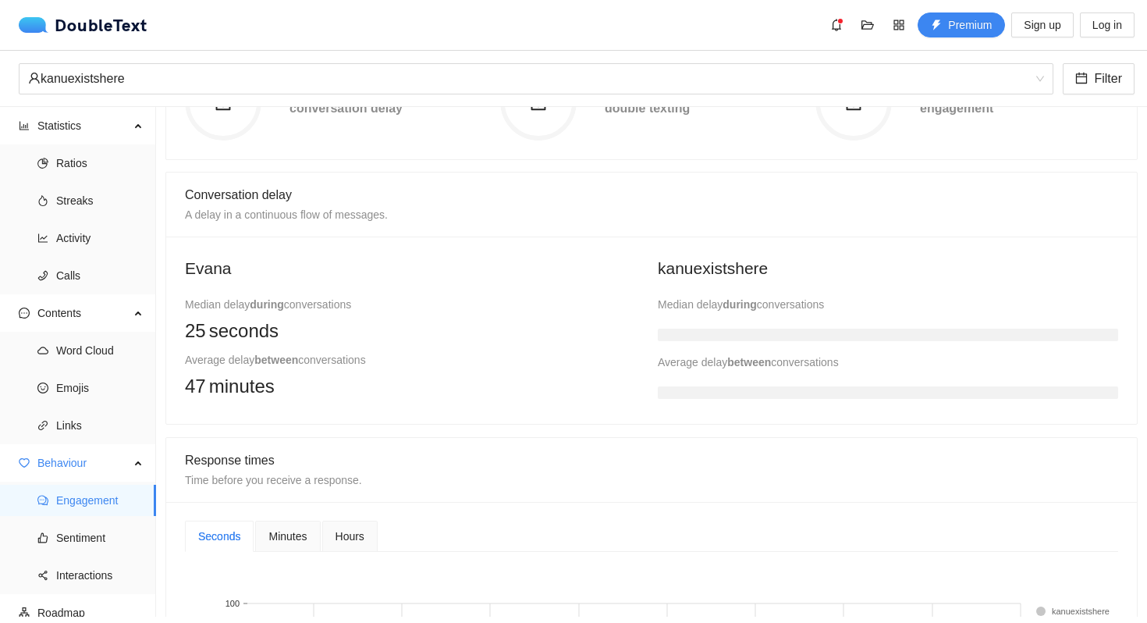
scroll to position [277, 0]
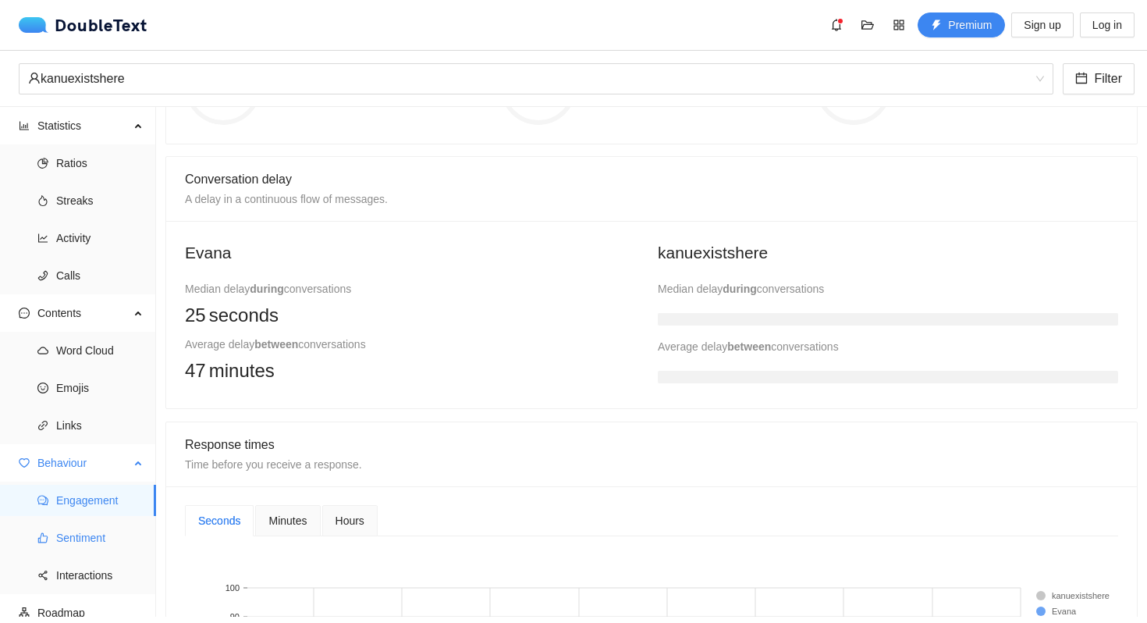
click at [52, 530] on li "Sentiment" at bounding box center [78, 537] width 156 height 31
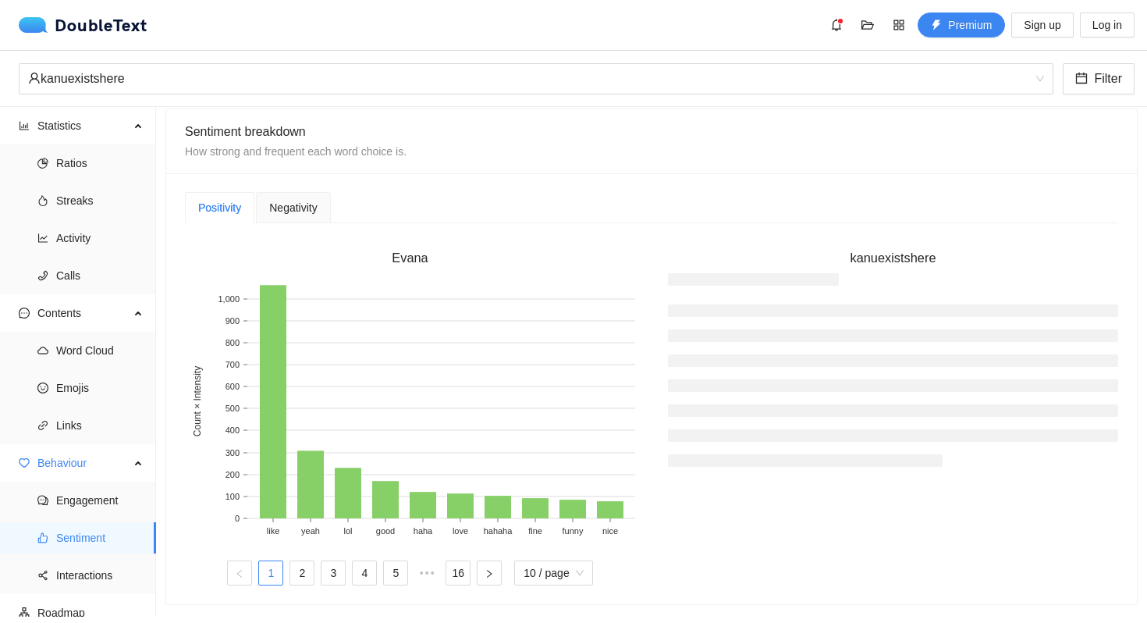
scroll to position [357, 0]
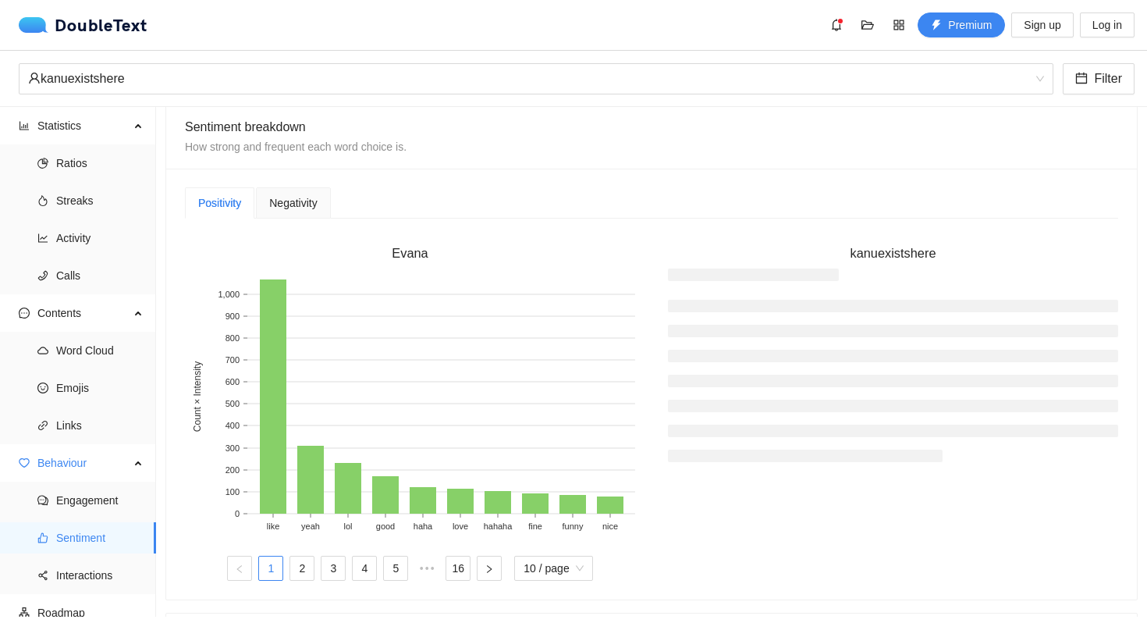
click at [310, 212] on div "Negativity" at bounding box center [293, 202] width 74 height 31
